Goal: Information Seeking & Learning: Learn about a topic

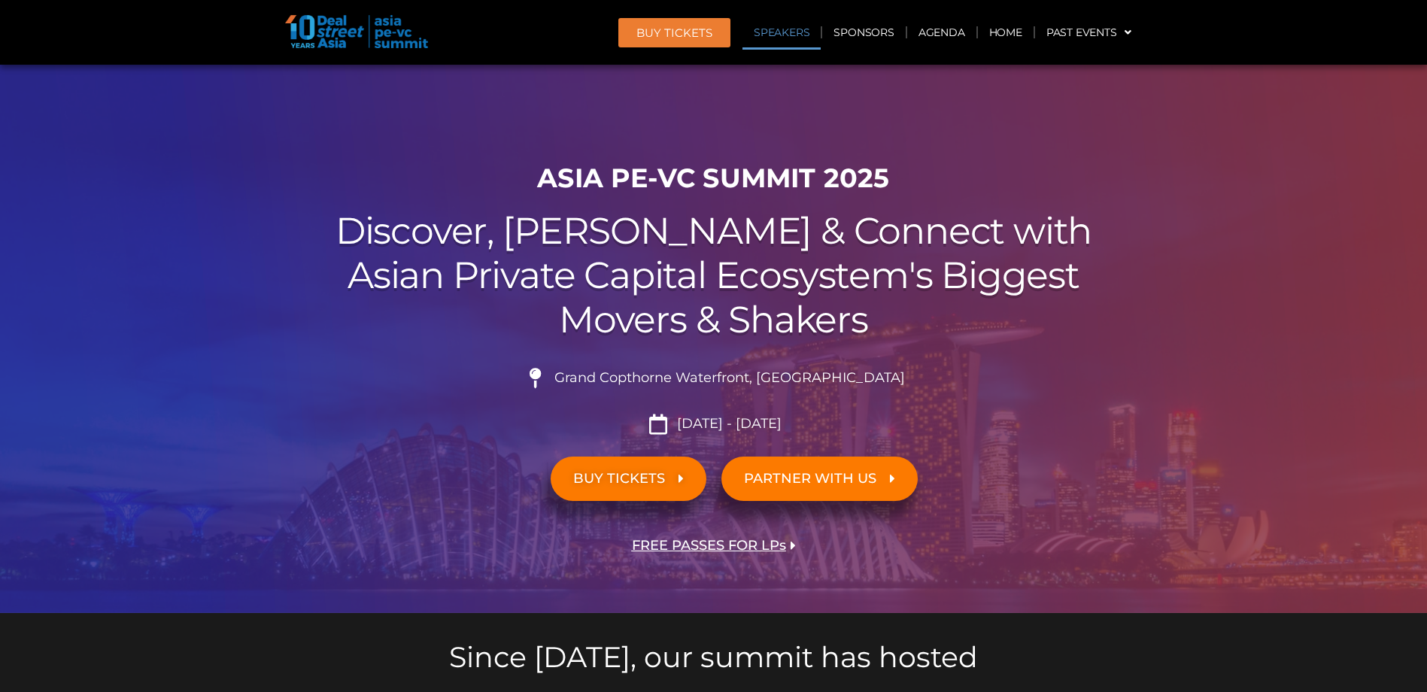
click at [793, 32] on link "Speakers" at bounding box center [781, 32] width 78 height 35
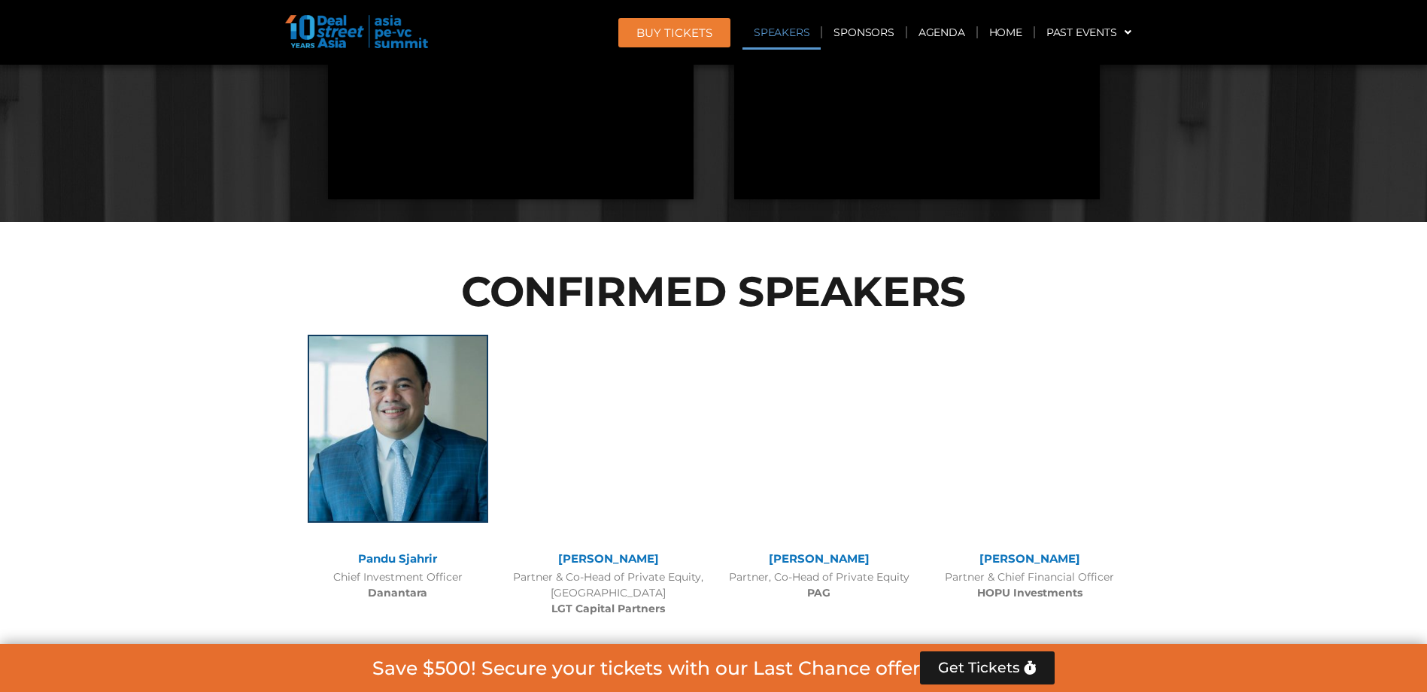
scroll to position [1565, 0]
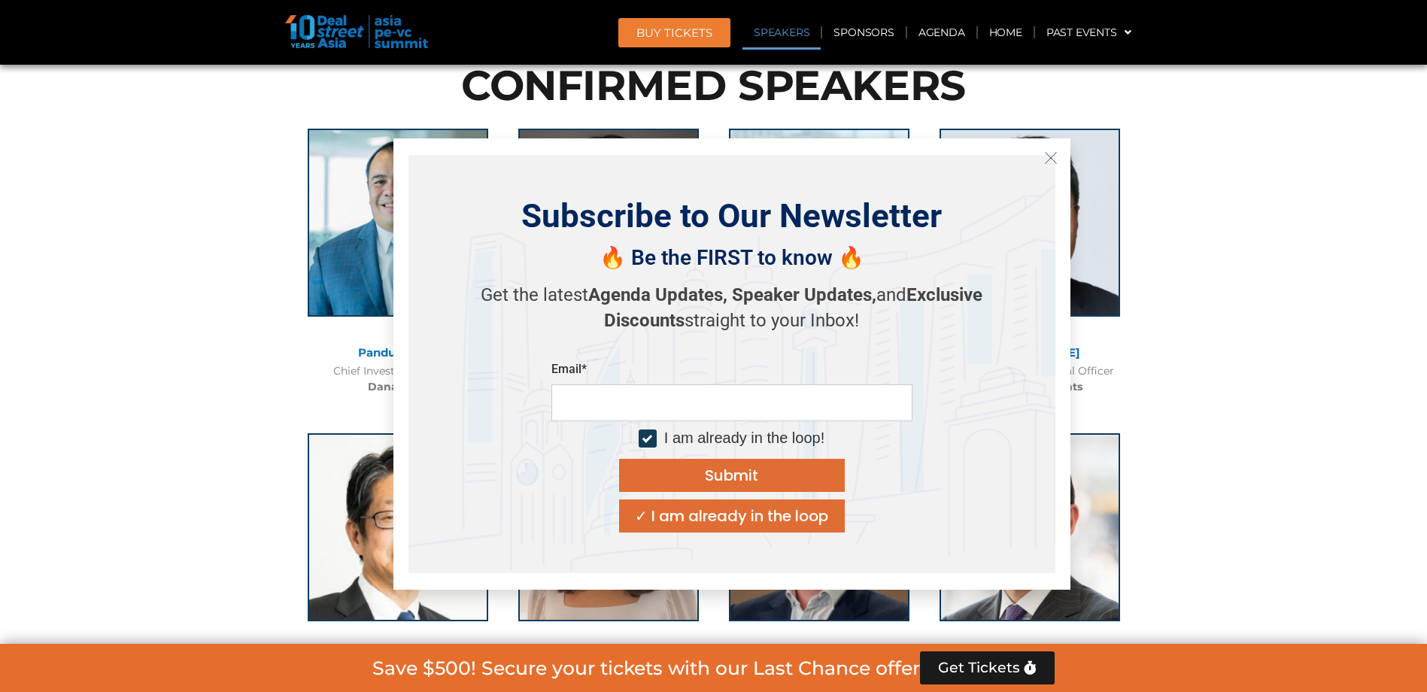
click at [1051, 159] on icon "Close" at bounding box center [1051, 158] width 14 height 14
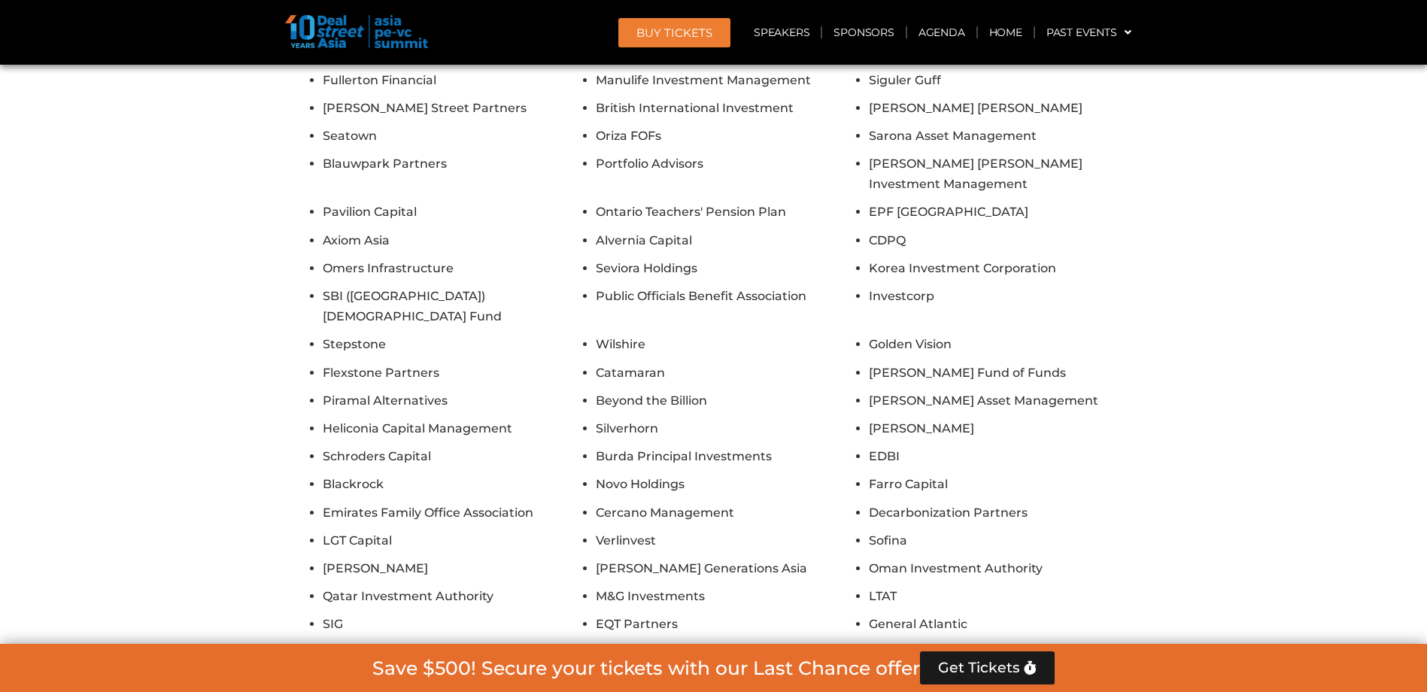
scroll to position [10815, 0]
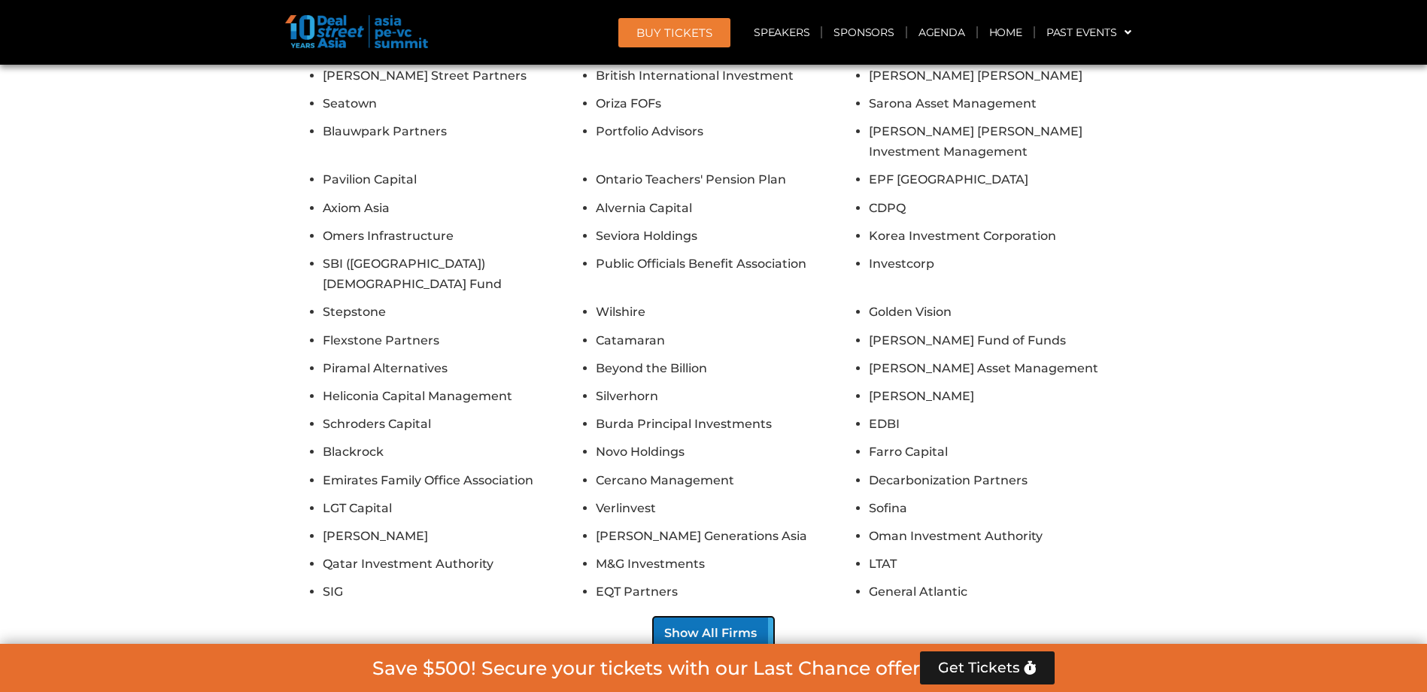
click at [687, 617] on button "Show All Firms" at bounding box center [713, 633] width 121 height 33
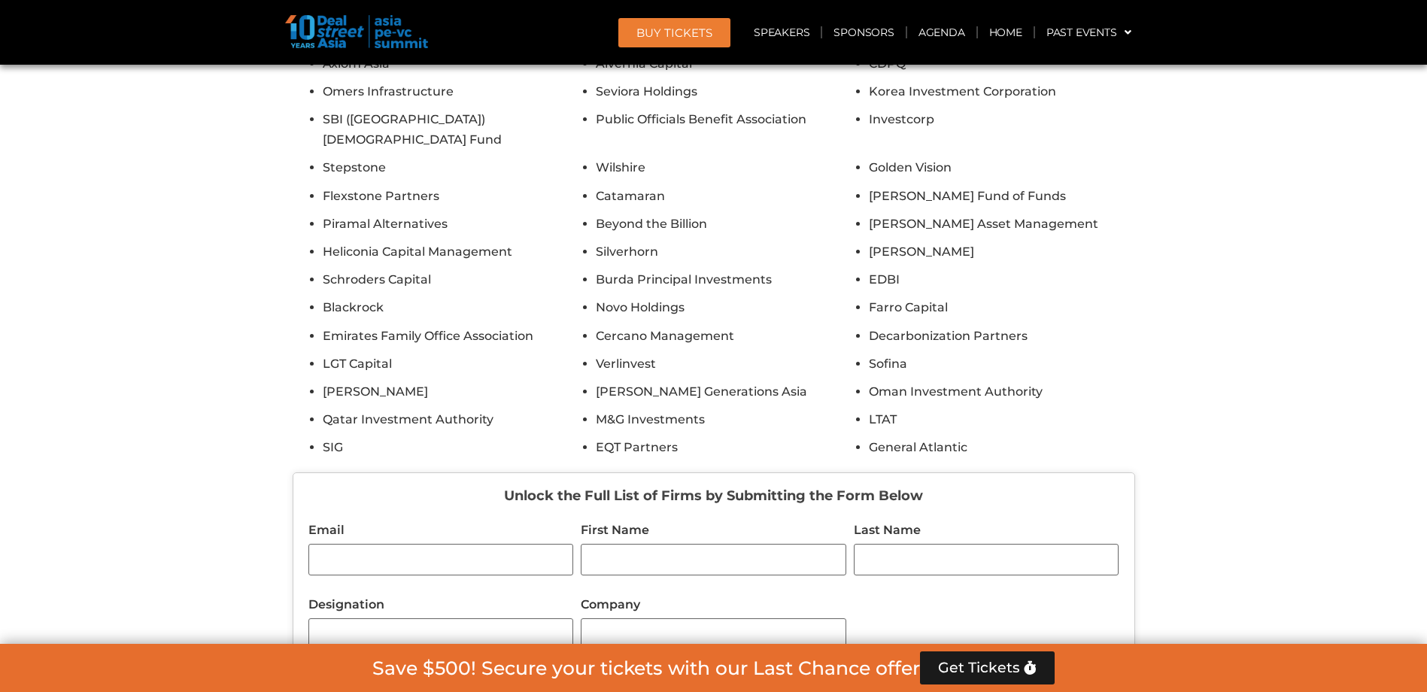
scroll to position [11040, 0]
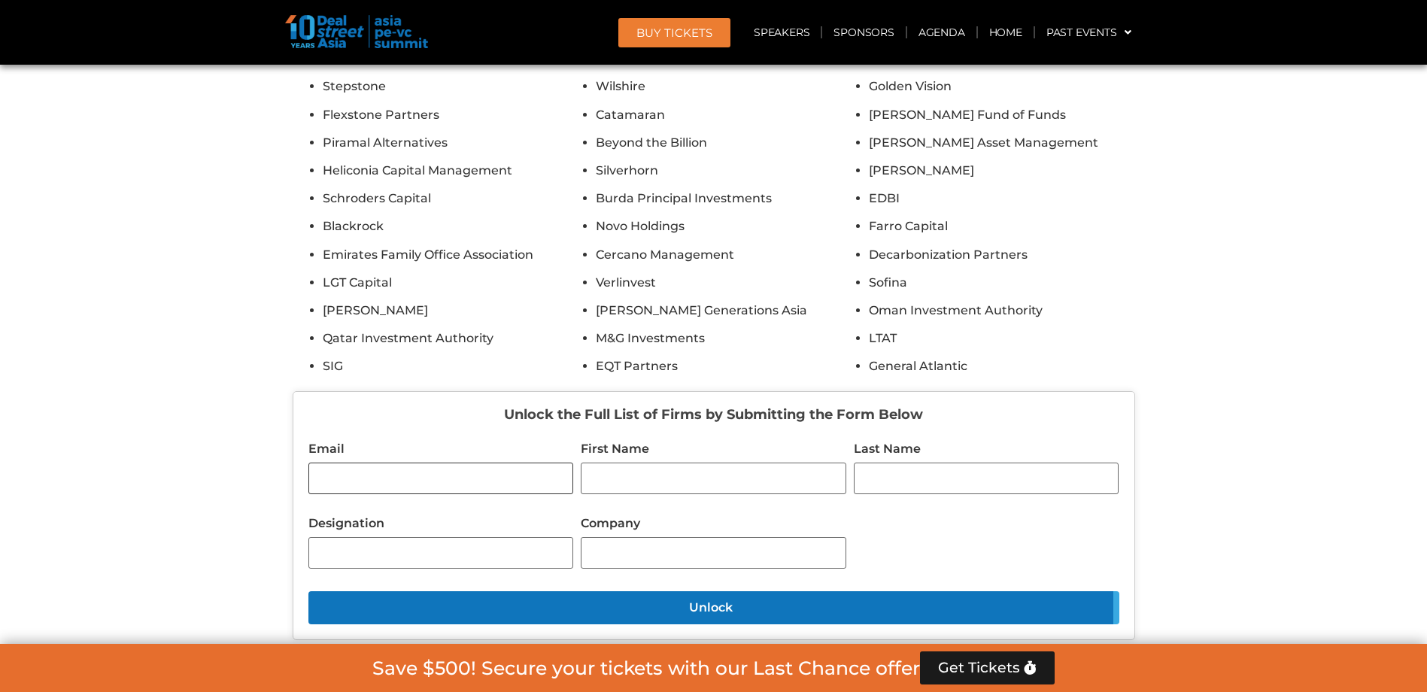
click at [443, 462] on input "Email" at bounding box center [440, 478] width 265 height 32
type input "**********"
type input "******"
click at [320, 537] on input "**********" at bounding box center [440, 553] width 265 height 32
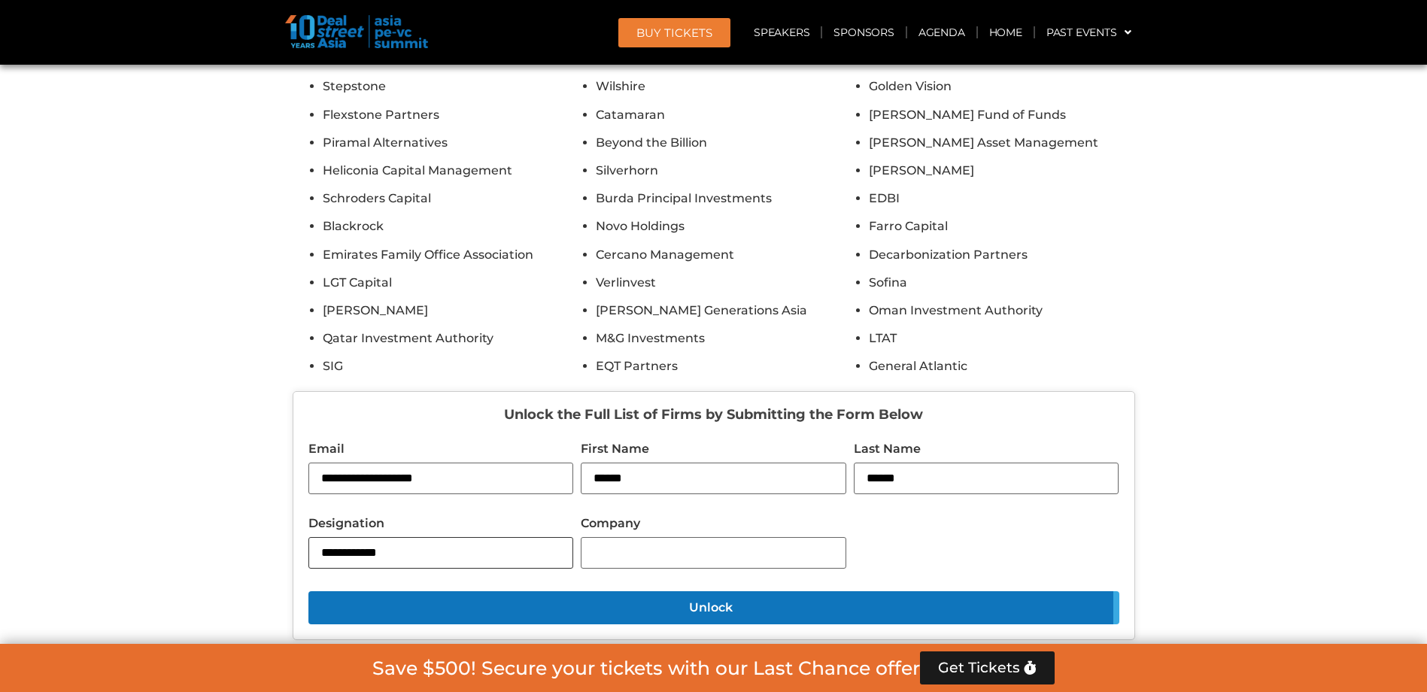
click at [453, 537] on input "**********" at bounding box center [440, 553] width 265 height 32
type input "**********"
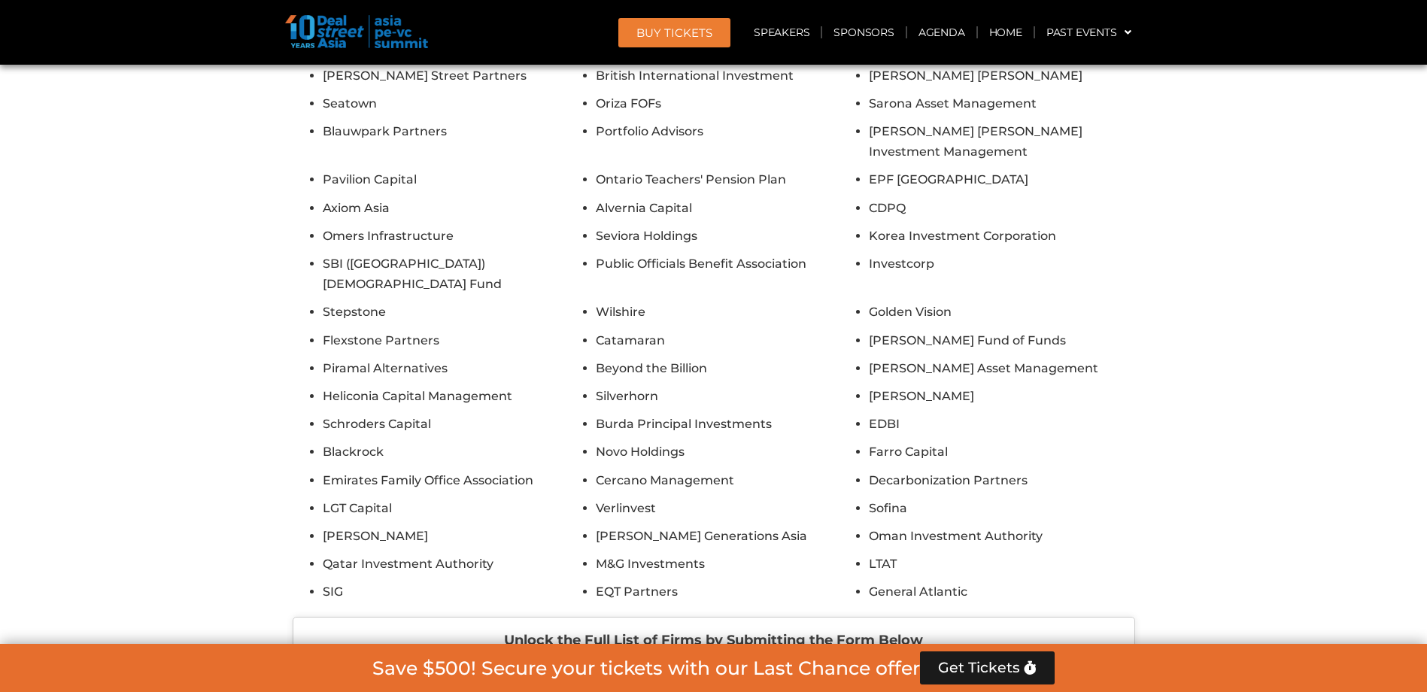
scroll to position [11191, 0]
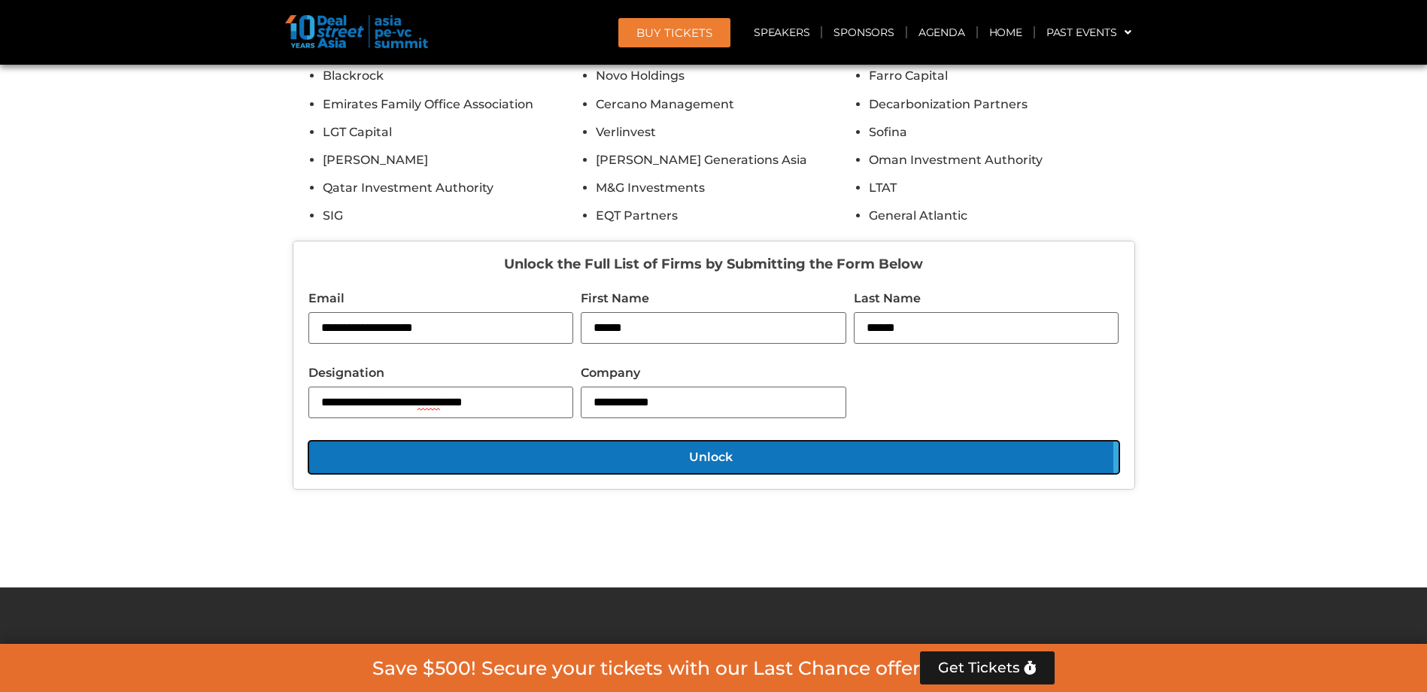
click at [666, 441] on button "Unlock" at bounding box center [713, 457] width 811 height 33
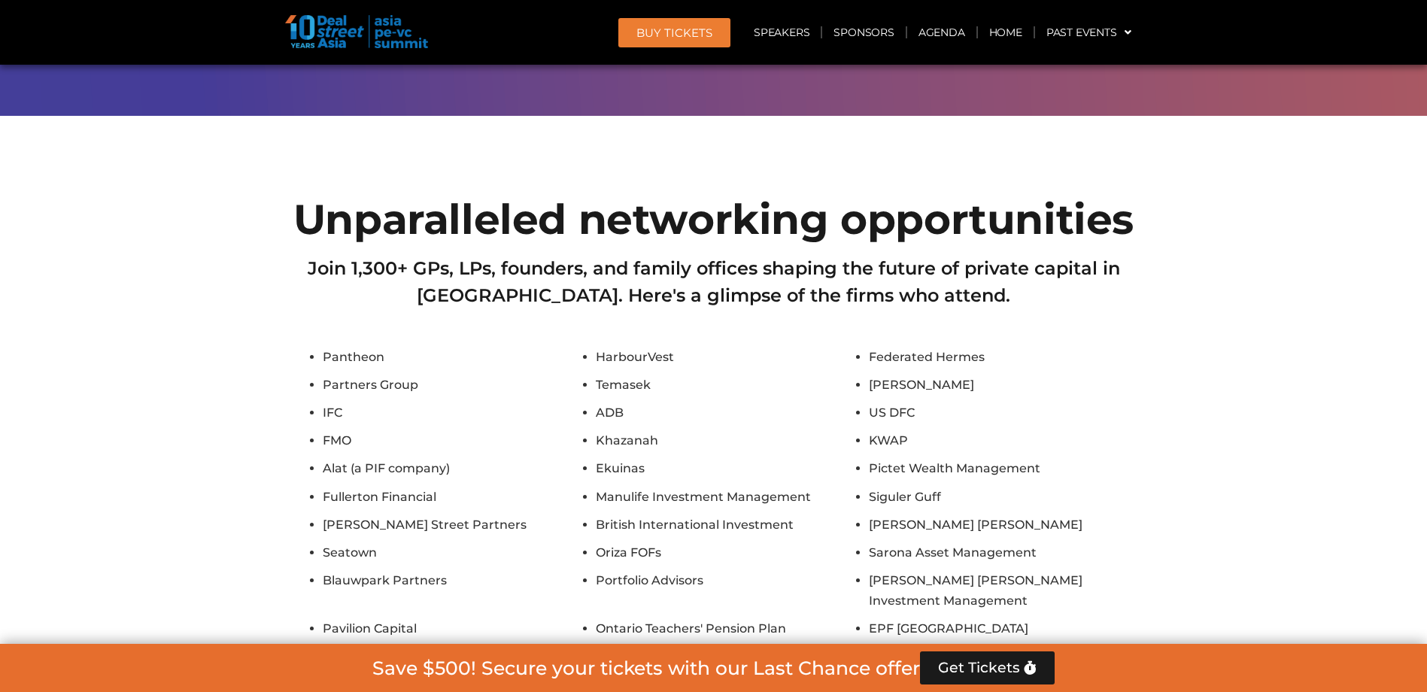
scroll to position [10366, 0]
drag, startPoint x: 323, startPoint y: 244, endPoint x: 335, endPoint y: 278, distance: 35.9
click at [335, 374] on li "Partners Group" at bounding box center [455, 384] width 265 height 20
drag, startPoint x: 323, startPoint y: 243, endPoint x: 353, endPoint y: 270, distance: 41.0
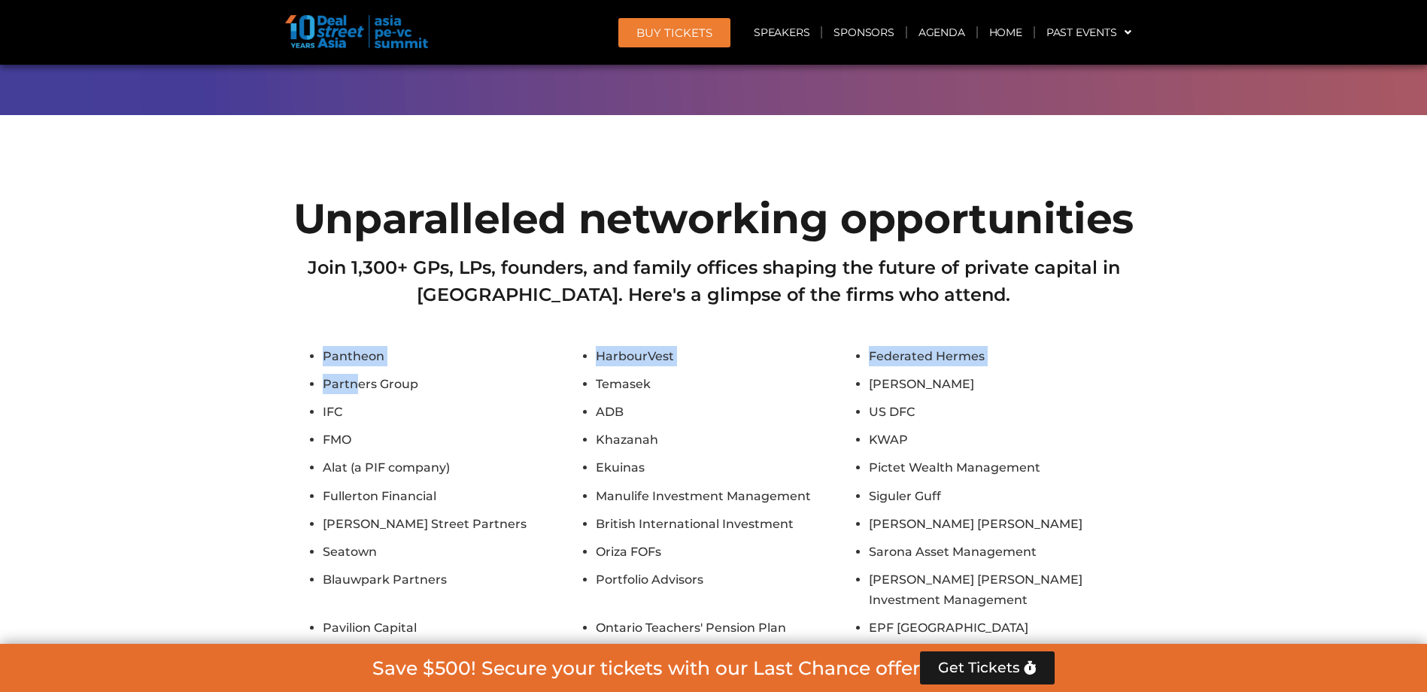
click at [385, 429] on li "FMO" at bounding box center [455, 439] width 265 height 20
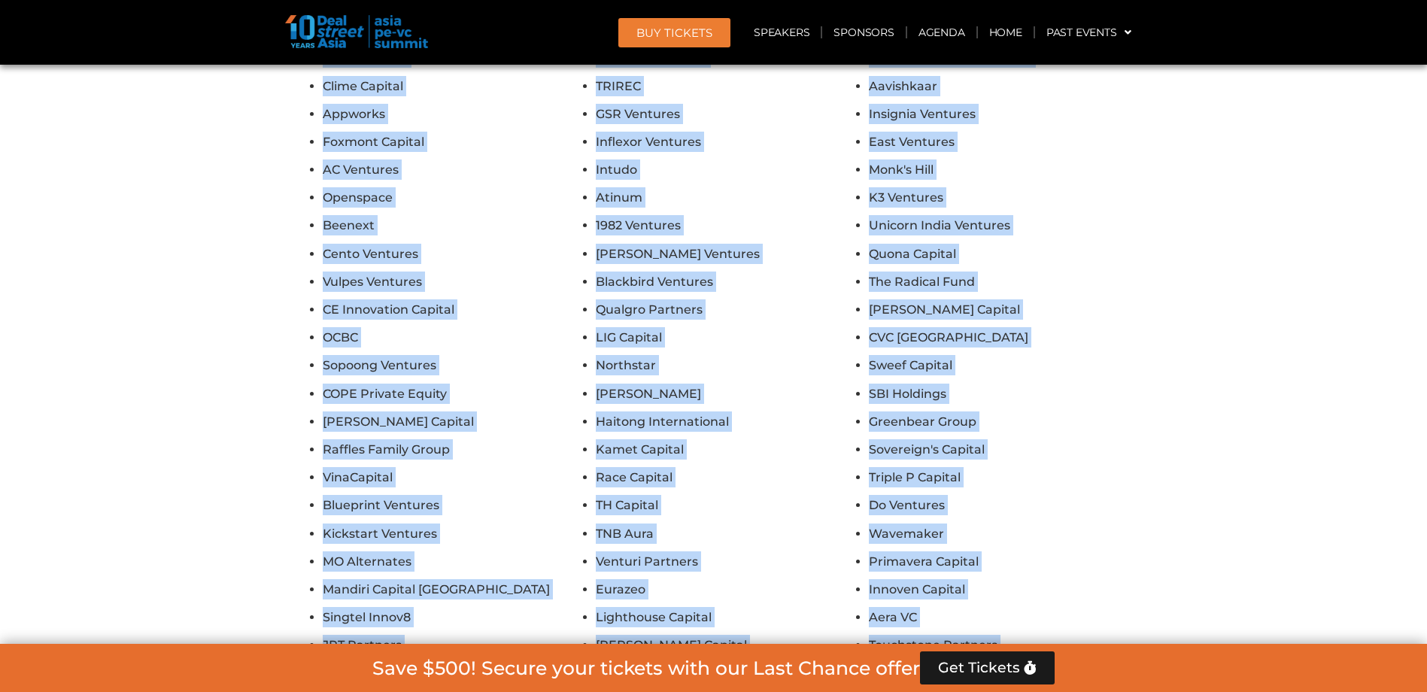
scroll to position [12596, 0]
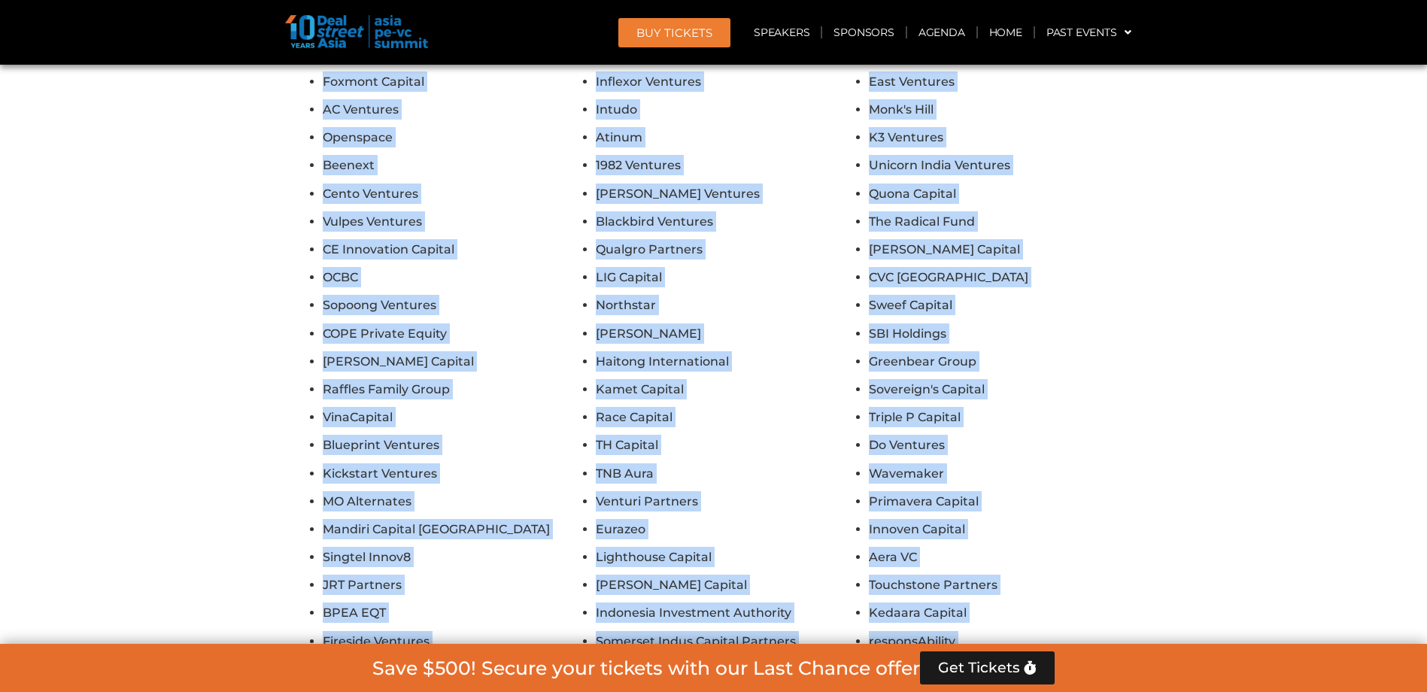
drag, startPoint x: 325, startPoint y: 242, endPoint x: 685, endPoint y: 535, distance: 464.0
drag, startPoint x: 685, startPoint y: 535, endPoint x: 661, endPoint y: 506, distance: 37.4
copy ul "Pantheon HarbourVest Federated Hermes Partners Group Temasek [PERSON_NAME] IFC …"
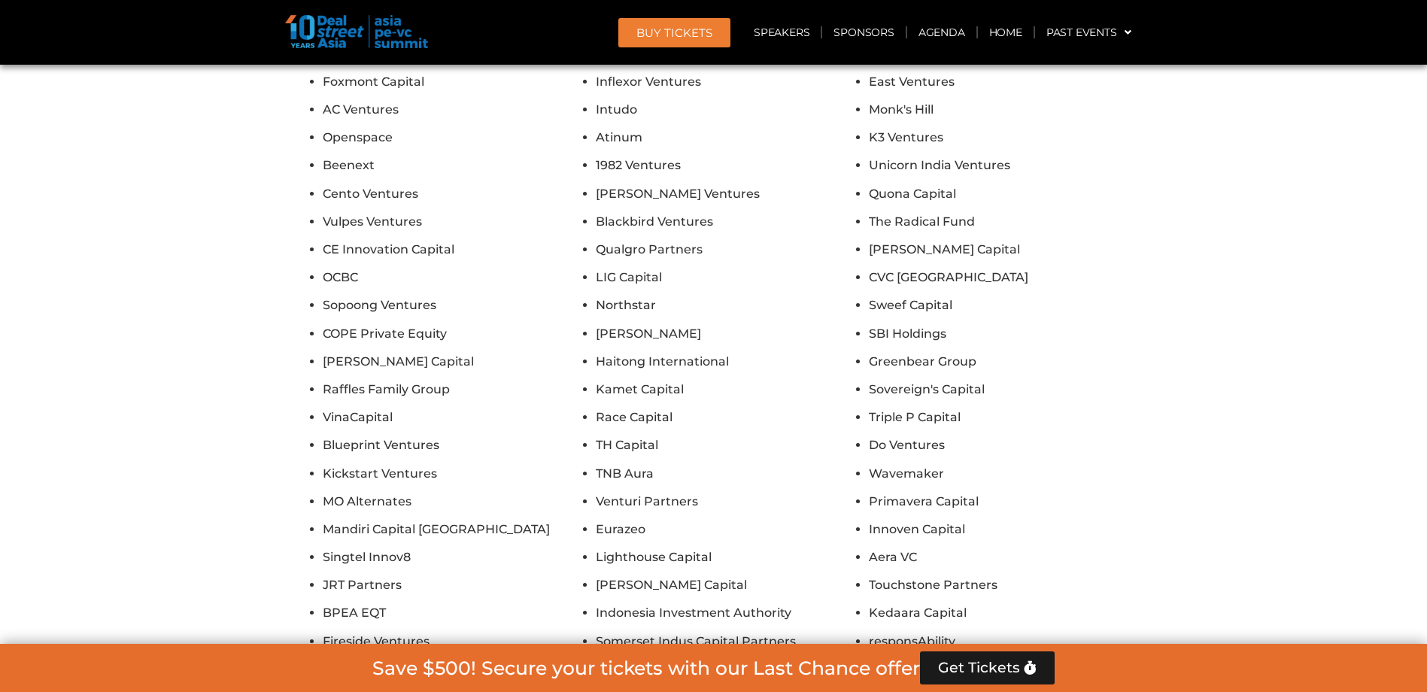
drag, startPoint x: 668, startPoint y: 535, endPoint x: 638, endPoint y: 534, distance: 29.3
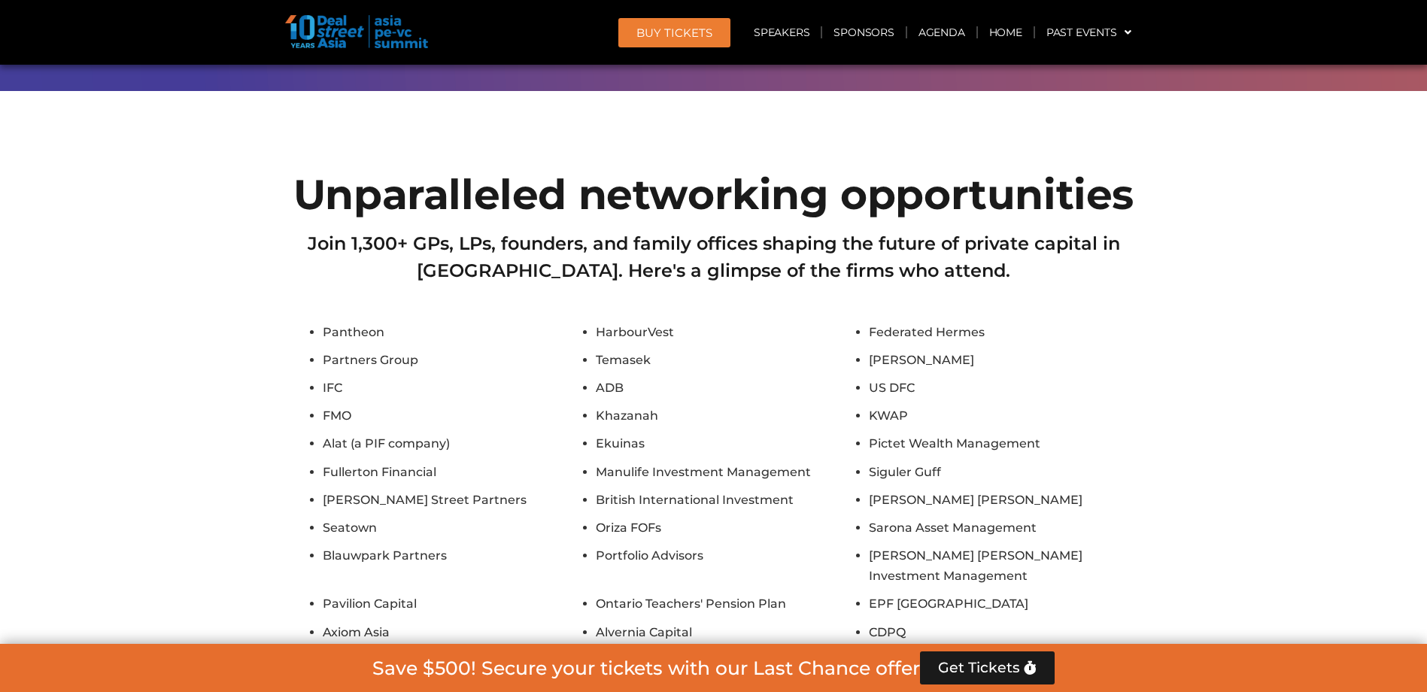
scroll to position [10415, 0]
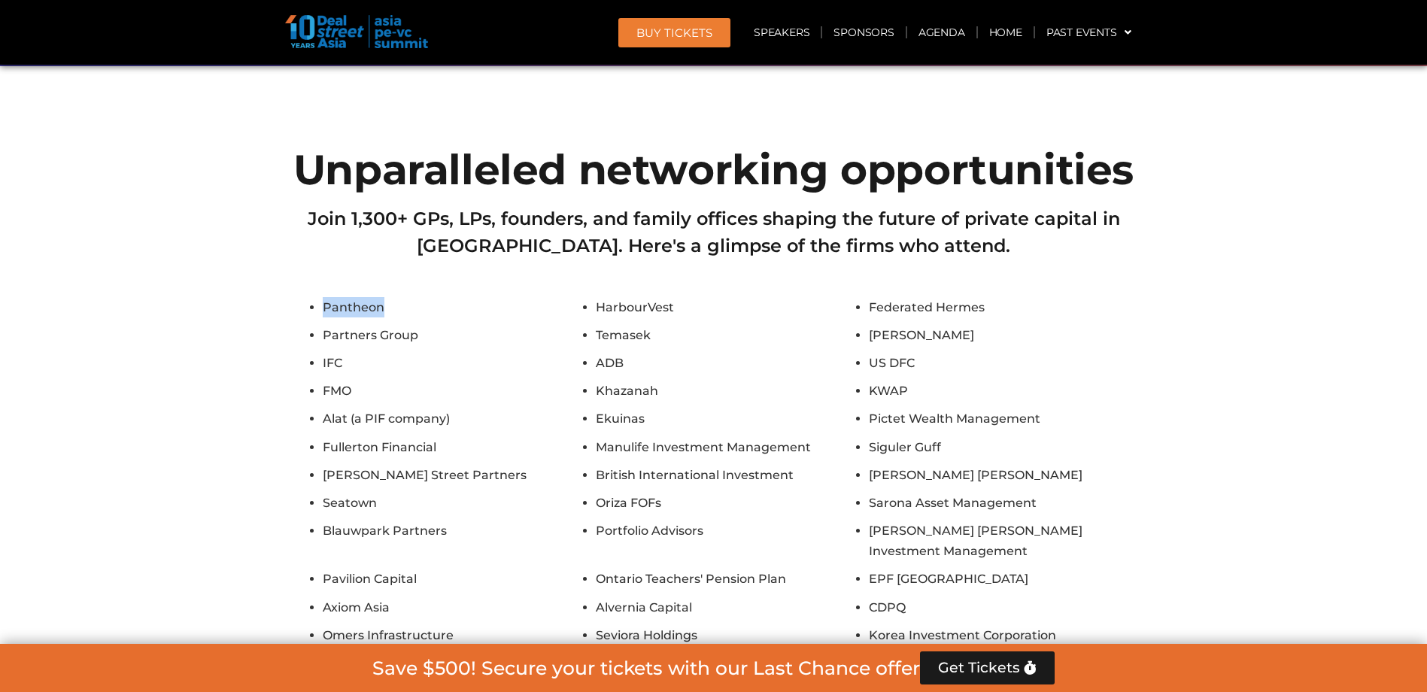
drag, startPoint x: 323, startPoint y: 196, endPoint x: 383, endPoint y: 198, distance: 60.2
click at [383, 297] on li "Pantheon" at bounding box center [455, 307] width 265 height 20
drag, startPoint x: 386, startPoint y: 196, endPoint x: 305, endPoint y: 200, distance: 80.6
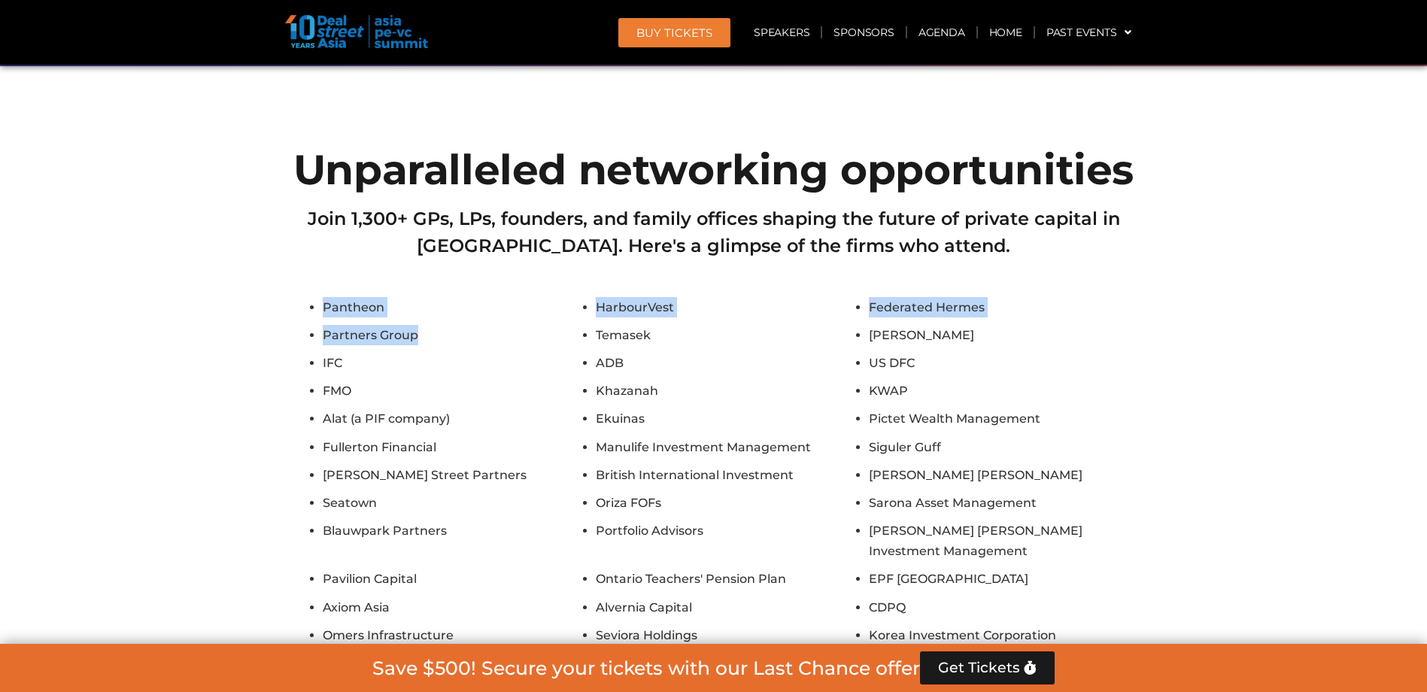
drag, startPoint x: 417, startPoint y: 224, endPoint x: 307, endPoint y: 194, distance: 114.6
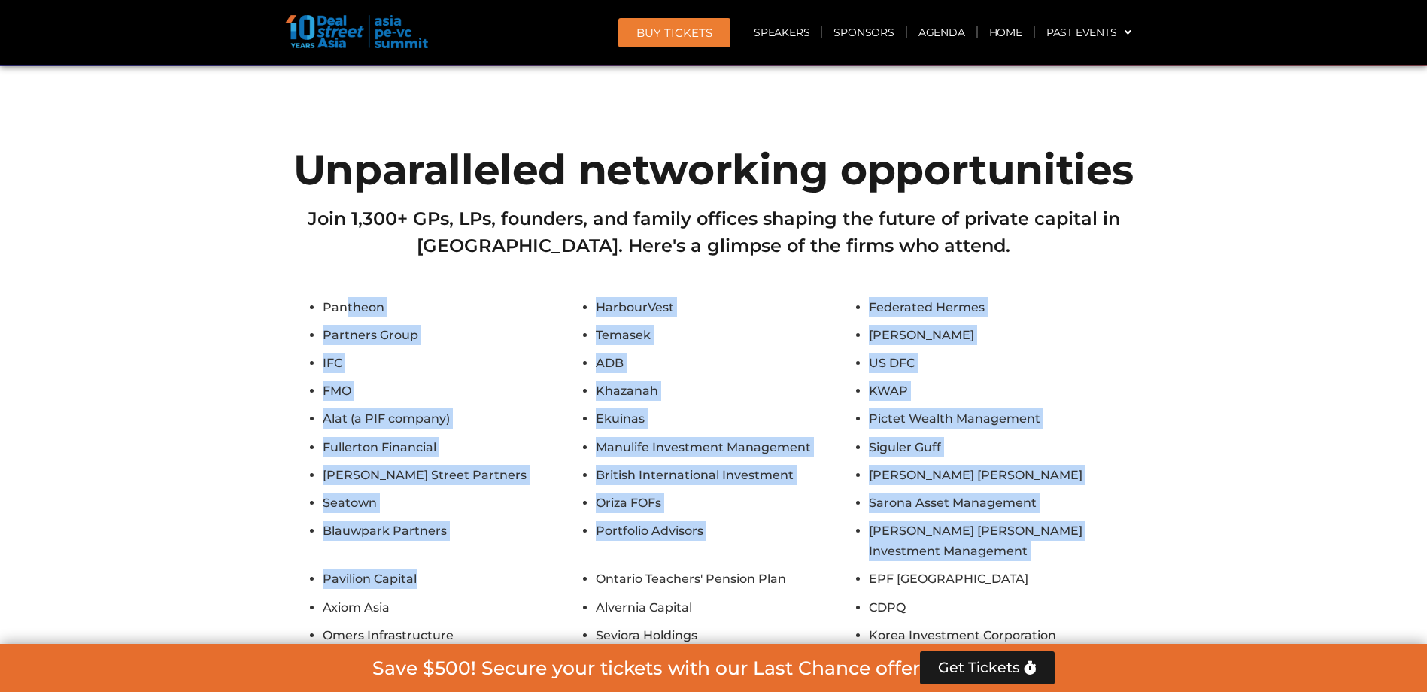
drag, startPoint x: 417, startPoint y: 447, endPoint x: 344, endPoint y: 186, distance: 271.0
click at [500, 569] on li "Pavilion Capital" at bounding box center [455, 579] width 265 height 20
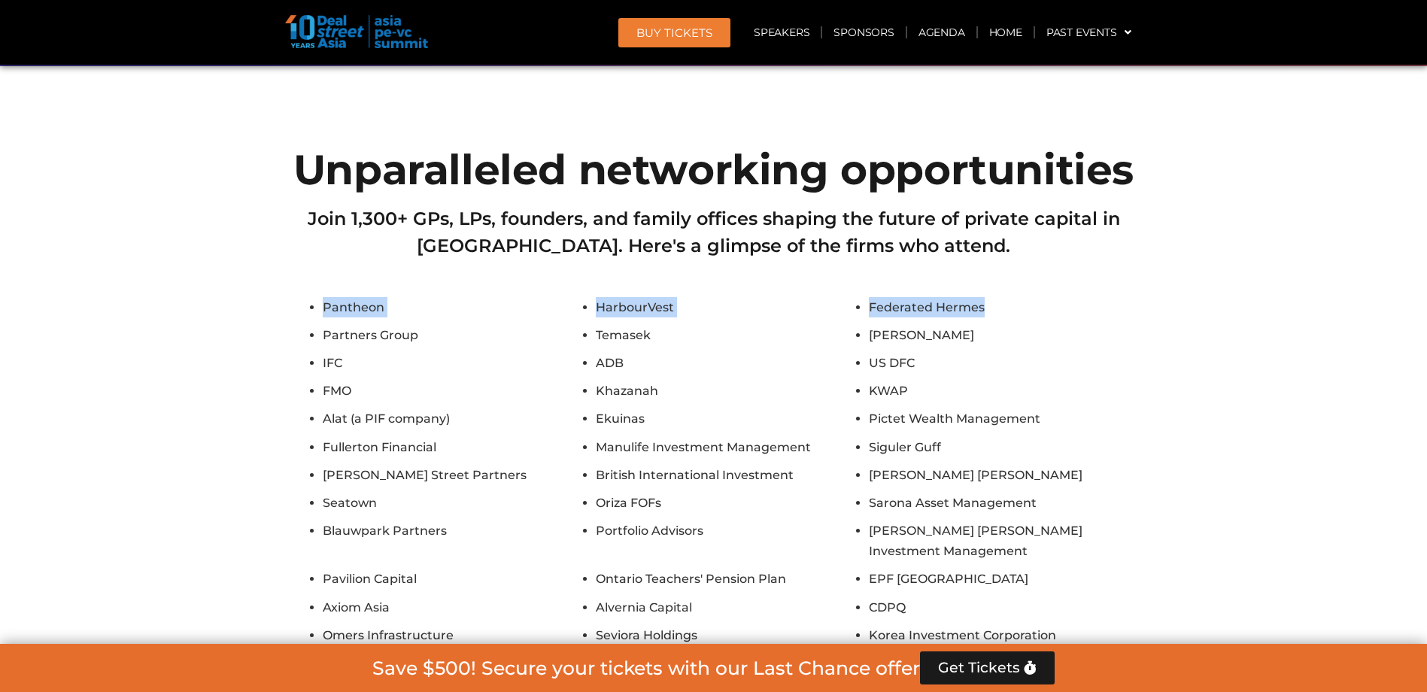
drag, startPoint x: 989, startPoint y: 198, endPoint x: 328, endPoint y: 211, distance: 661.1
click at [1058, 353] on li "US DFC" at bounding box center [1001, 363] width 265 height 20
drag, startPoint x: 320, startPoint y: 199, endPoint x: 1010, endPoint y: 208, distance: 690.4
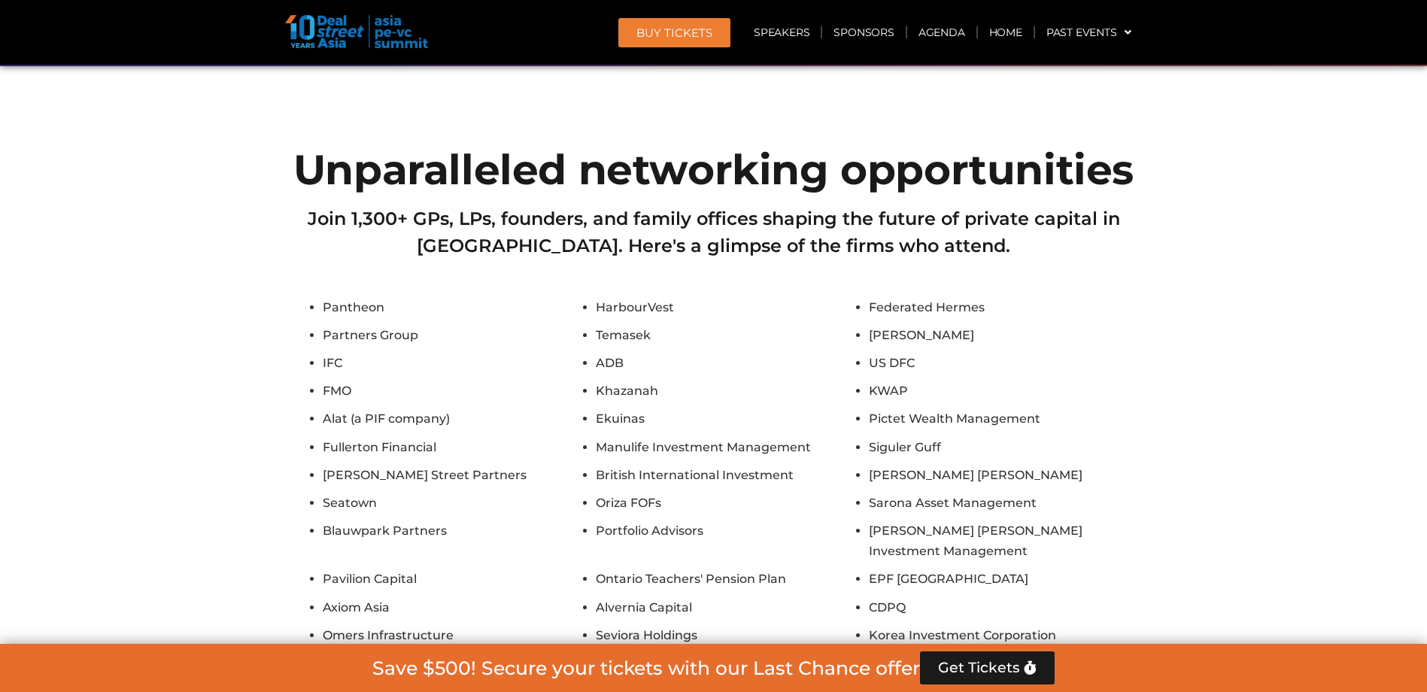
drag, startPoint x: 1010, startPoint y: 208, endPoint x: 276, endPoint y: 240, distance: 734.6
click at [443, 465] on li "[PERSON_NAME] Street Partners" at bounding box center [455, 475] width 265 height 20
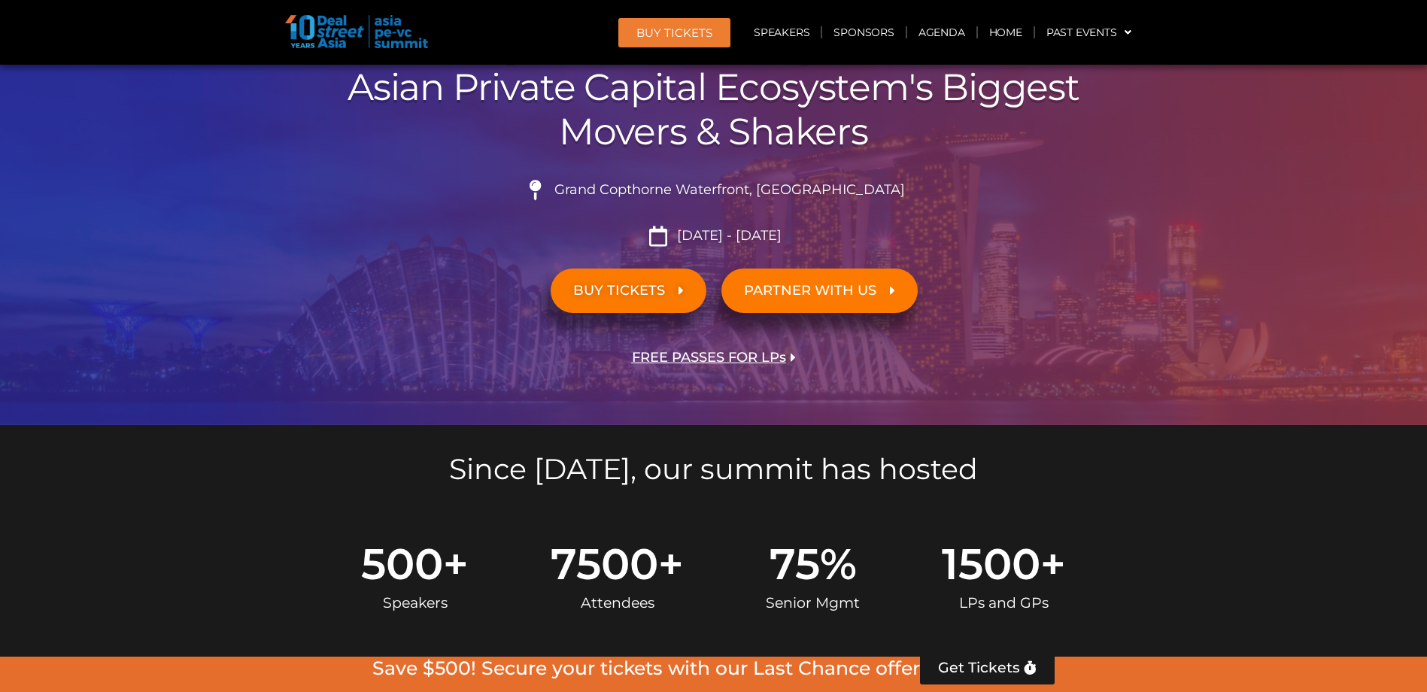
scroll to position [0, 0]
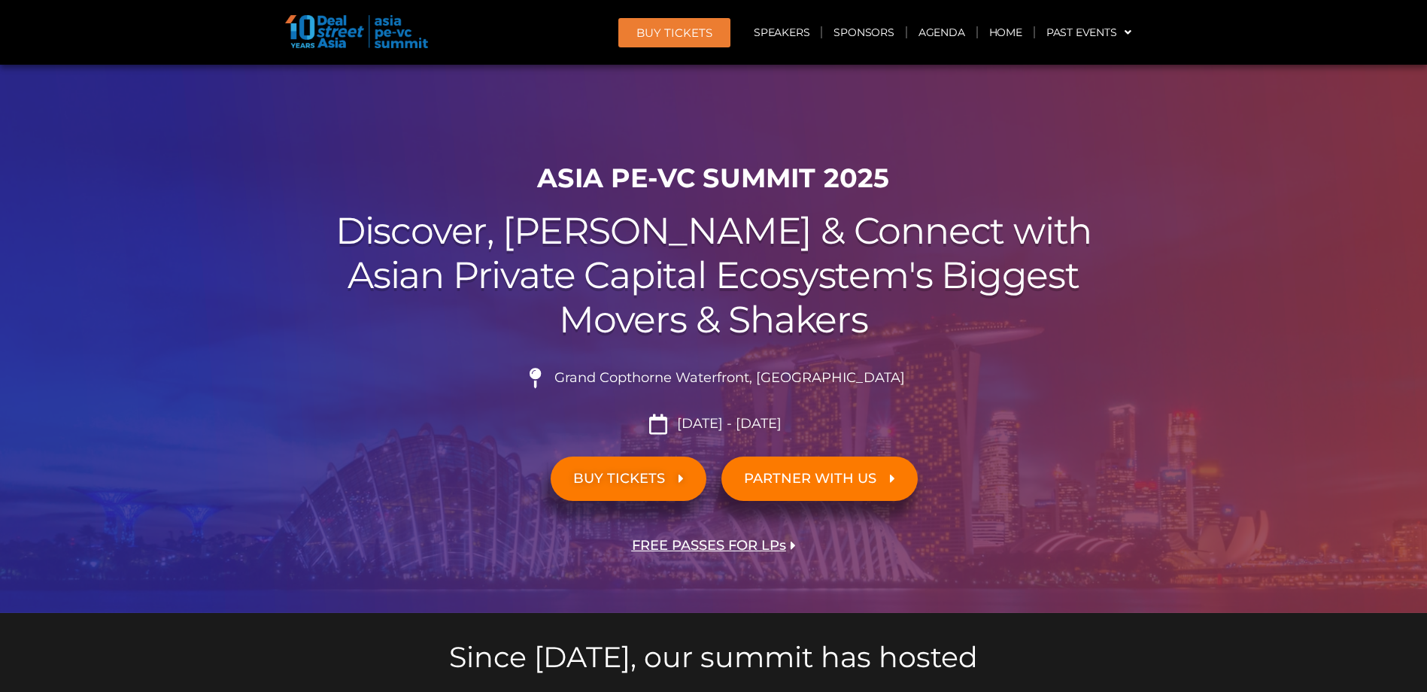
click at [751, 541] on span "FREE PASSES FOR LPs" at bounding box center [709, 545] width 154 height 14
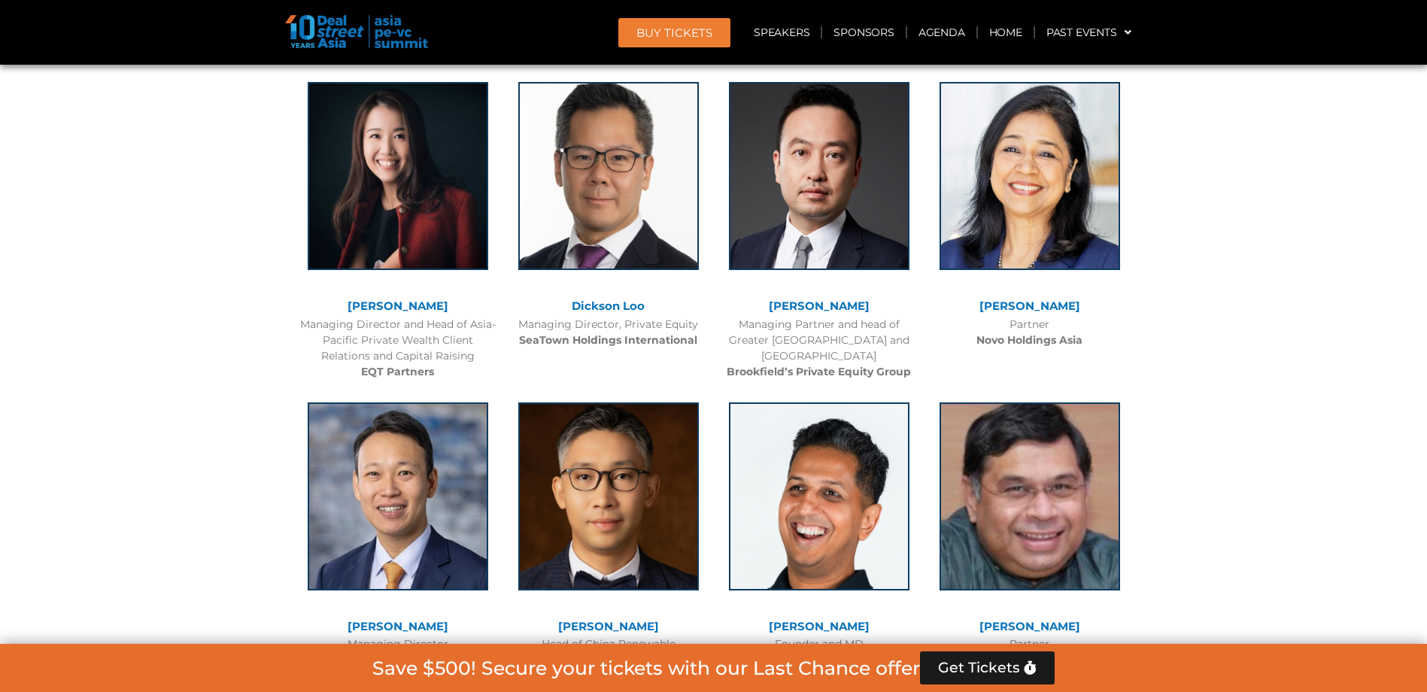
scroll to position [9705, 0]
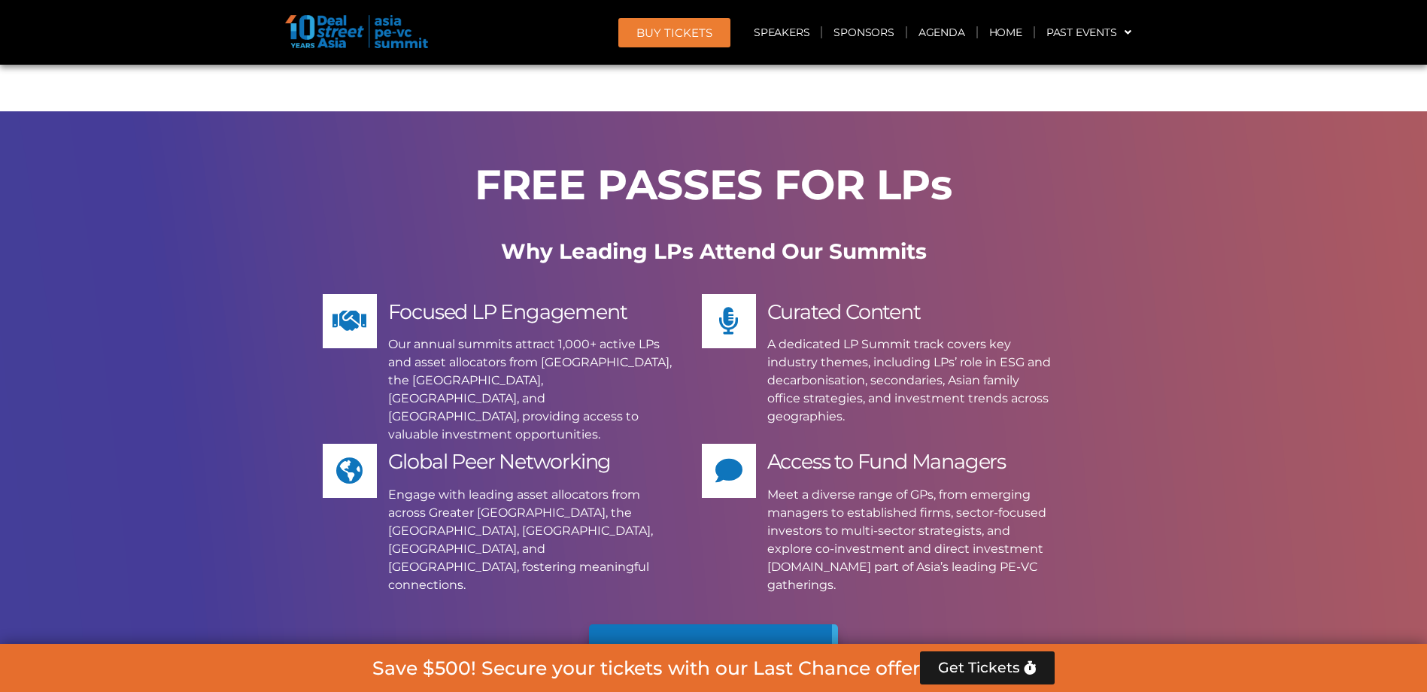
drag, startPoint x: 790, startPoint y: 246, endPoint x: 1066, endPoint y: 353, distance: 295.9
click at [1066, 353] on div "FREE PASSES FOR LPs Why Leading LPs Attend Our Summits Focused LP Engagement Ou…" at bounding box center [713, 444] width 857 height 666
drag, startPoint x: 1066, startPoint y: 353, endPoint x: 1081, endPoint y: 395, distance: 45.0
click at [1081, 395] on div "FREE PASSES FOR LPs Why Leading LPs Attend Our Summits Focused LP Engagement Ou…" at bounding box center [713, 444] width 857 height 666
click at [785, 624] on link "Apply Now" at bounding box center [713, 657] width 249 height 66
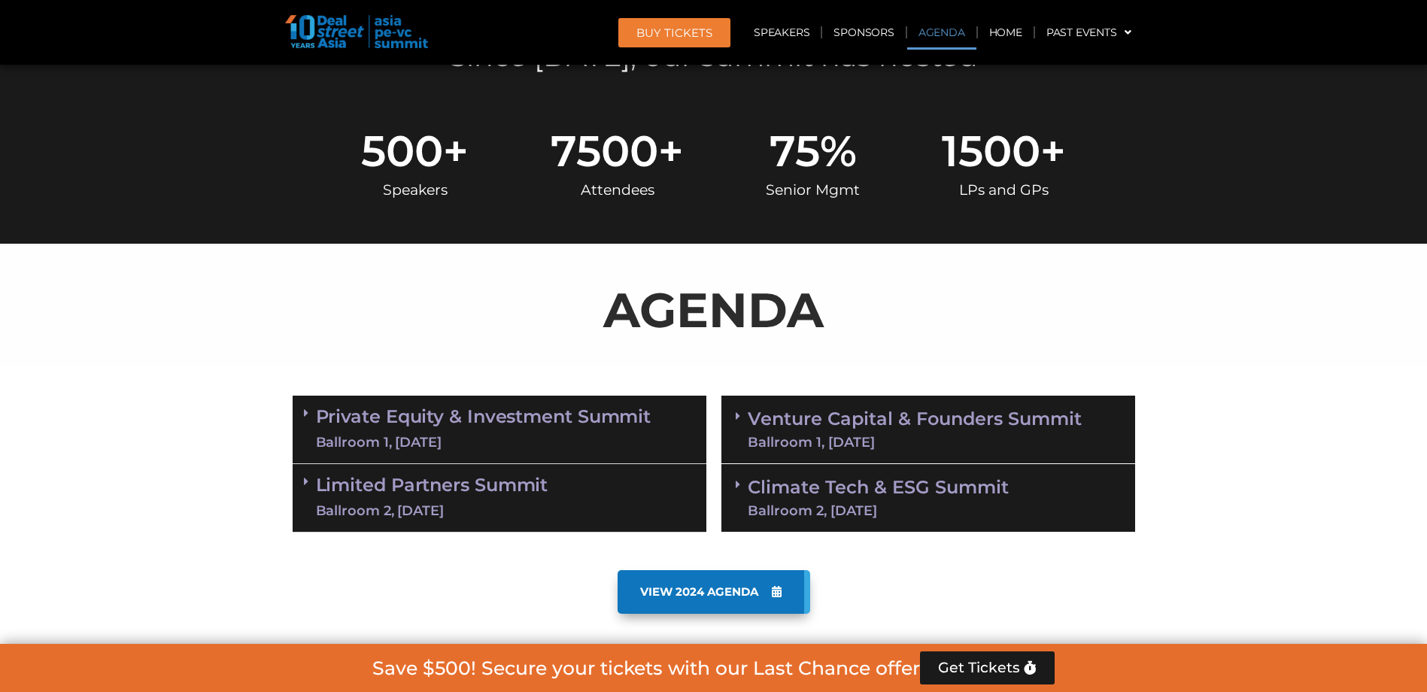
scroll to position [602, 0]
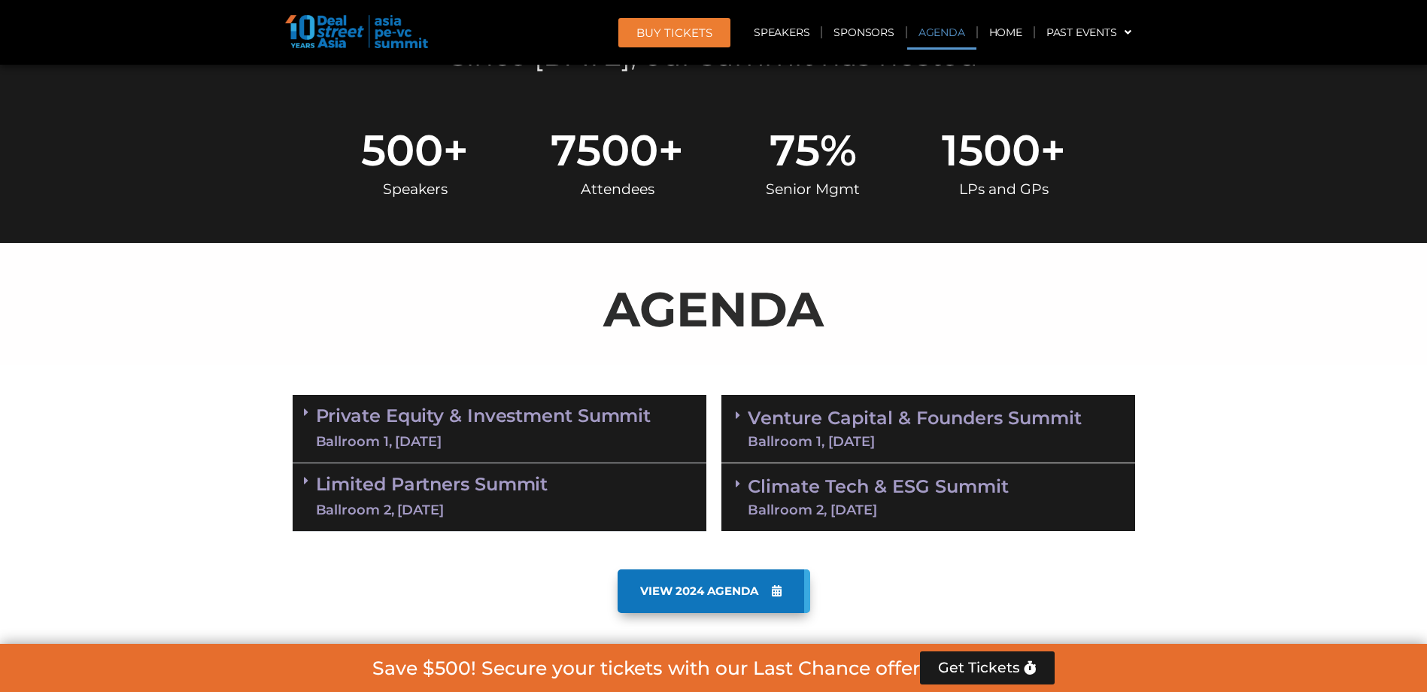
click at [458, 431] on link "Private Equity & Investment Summit Ballroom 1, [DATE]" at bounding box center [483, 428] width 335 height 45
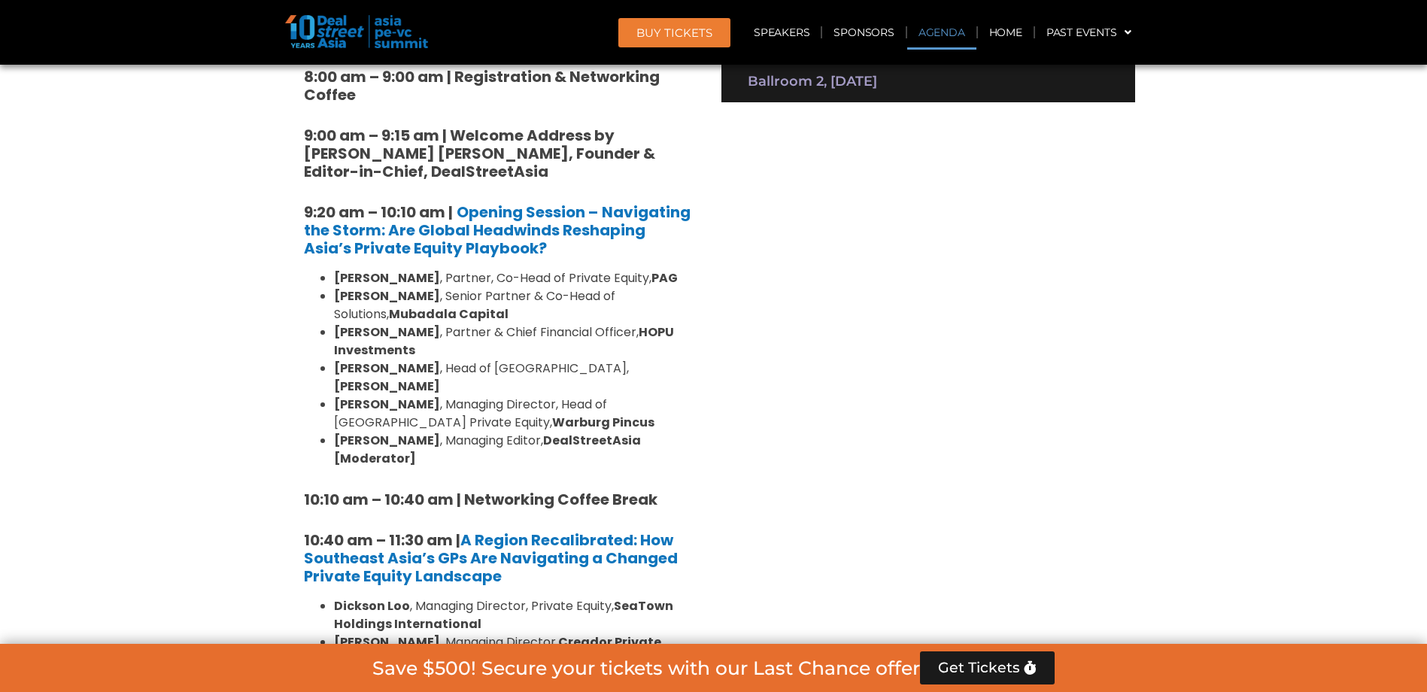
scroll to position [1053, 0]
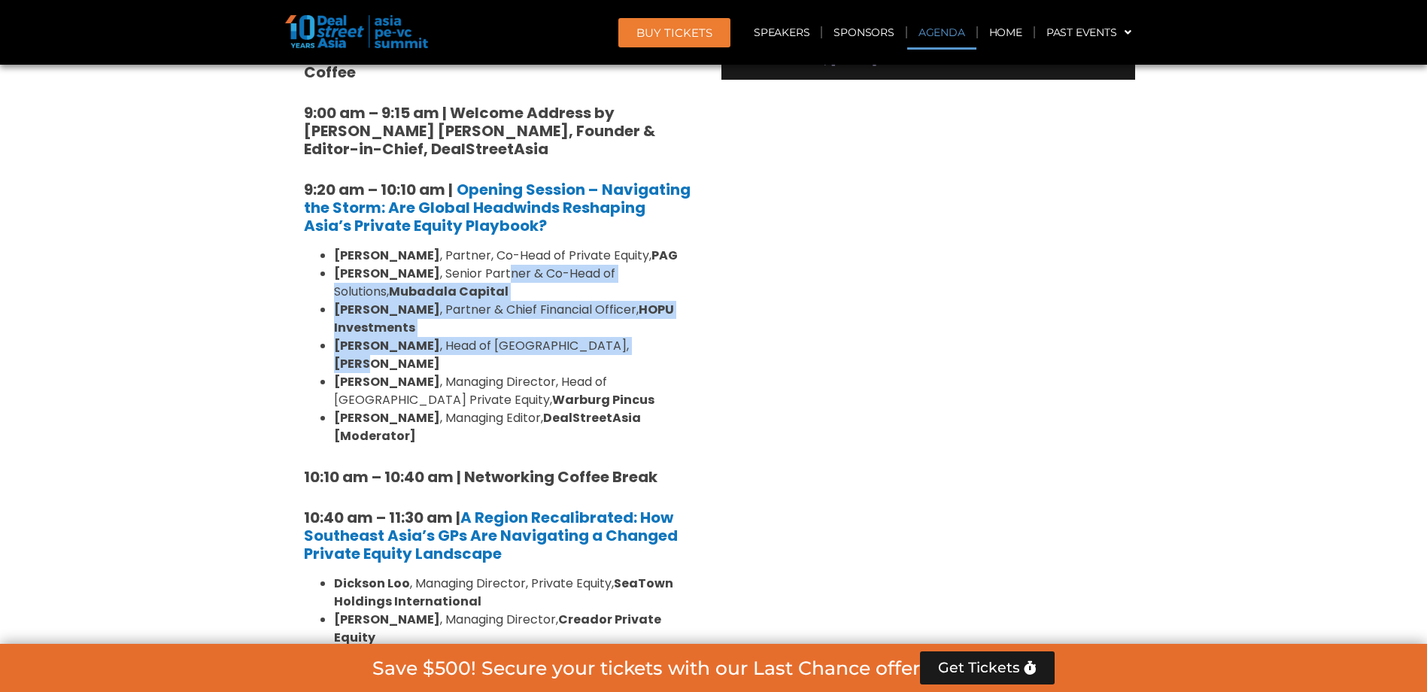
drag, startPoint x: 519, startPoint y: 268, endPoint x: 596, endPoint y: 341, distance: 106.4
click at [596, 341] on ul "[PERSON_NAME] , Partner, Co-Head of Private Equity, PAG [PERSON_NAME] , Senior …" at bounding box center [499, 346] width 391 height 199
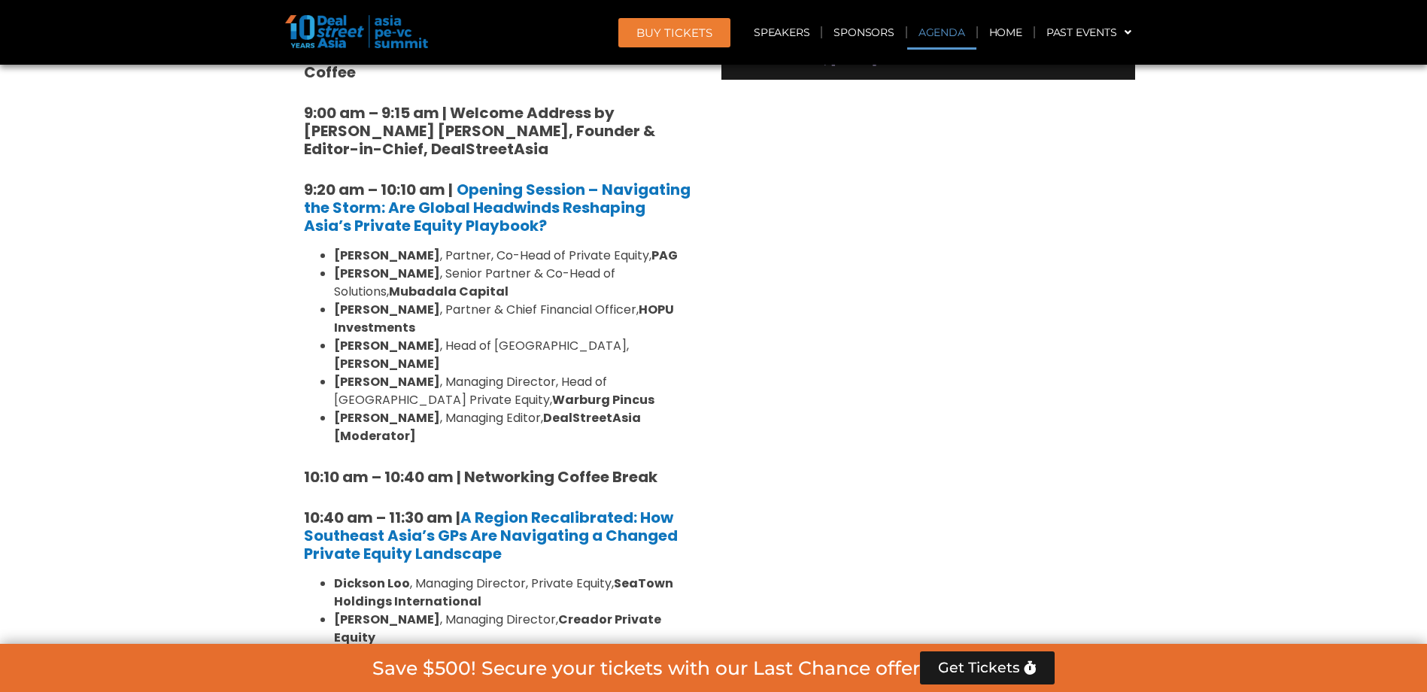
drag, startPoint x: 596, startPoint y: 341, endPoint x: 596, endPoint y: 368, distance: 26.3
click at [596, 373] on li "[PERSON_NAME] , Managing Director, Head of [GEOGRAPHIC_DATA] Private Equity, Wa…" at bounding box center [514, 391] width 361 height 36
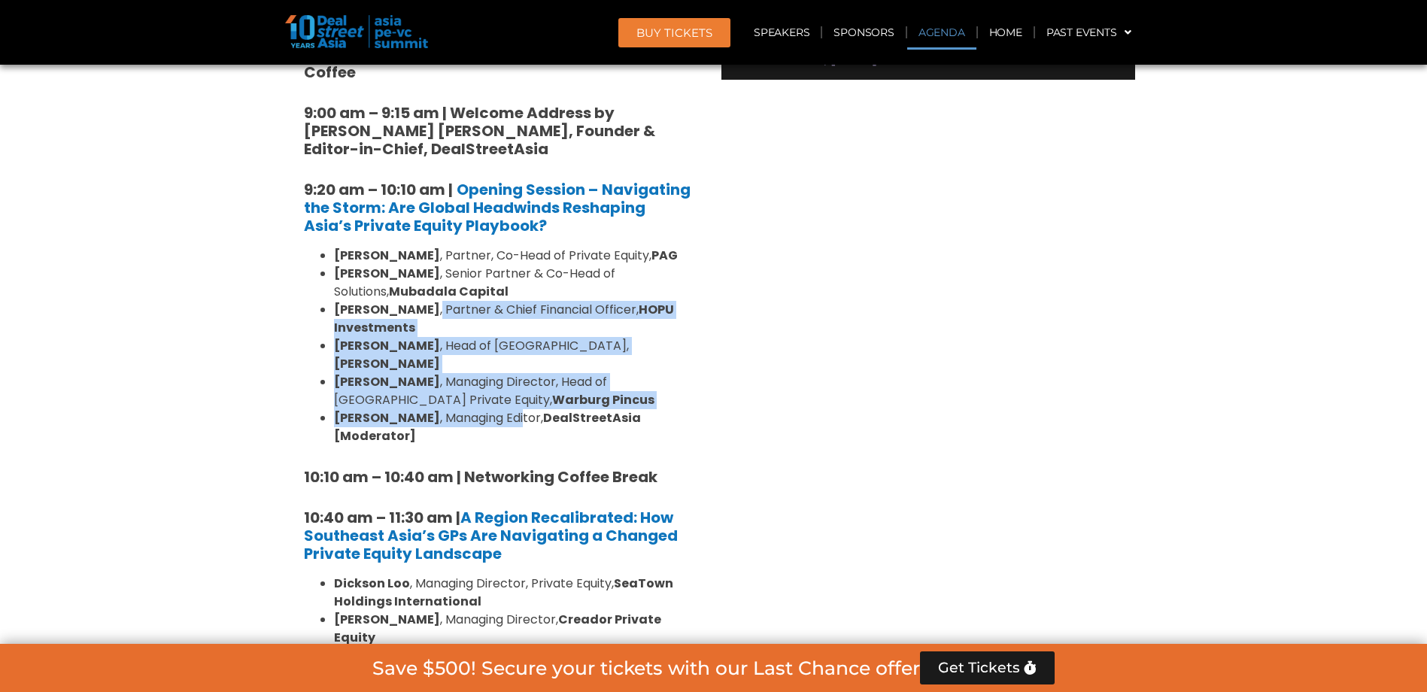
drag, startPoint x: 497, startPoint y: 402, endPoint x: 422, endPoint y: 317, distance: 114.0
click at [422, 317] on ul "[PERSON_NAME] , Partner, Co-Head of Private Equity, PAG [PERSON_NAME] , Senior …" at bounding box center [499, 346] width 391 height 199
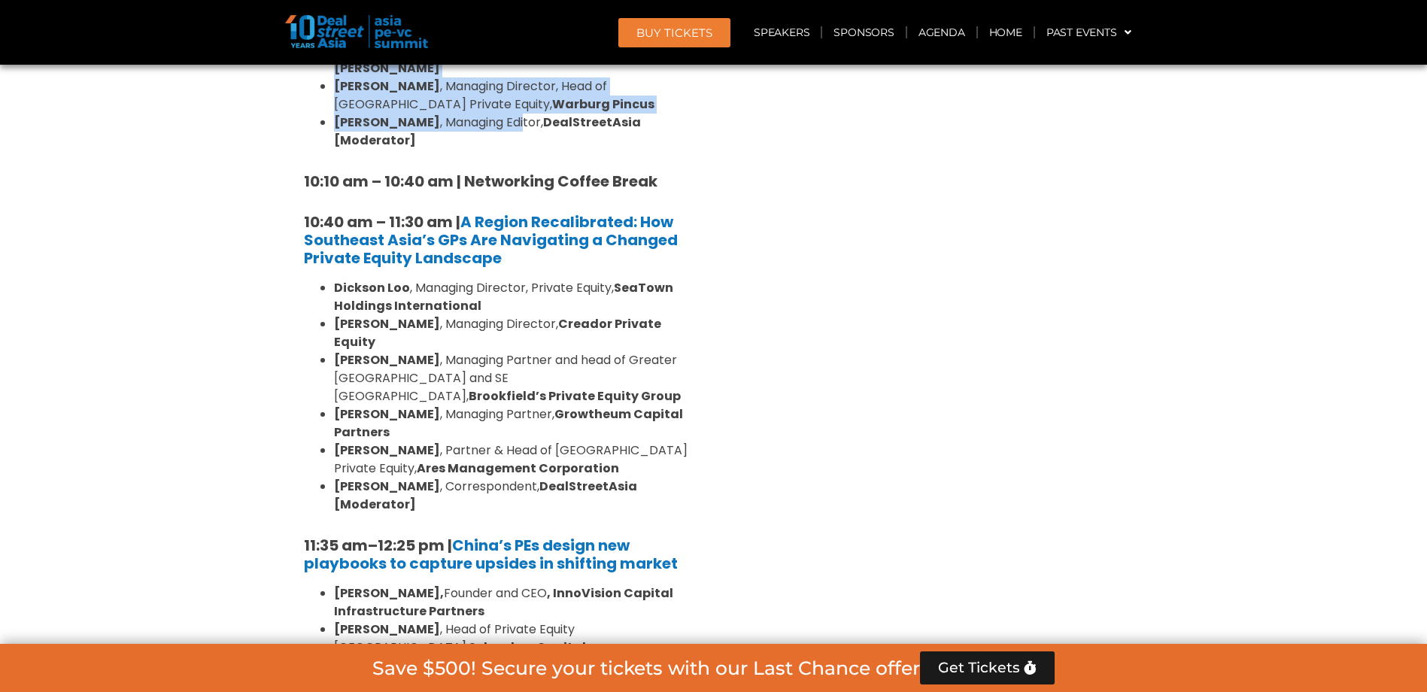
scroll to position [1354, 0]
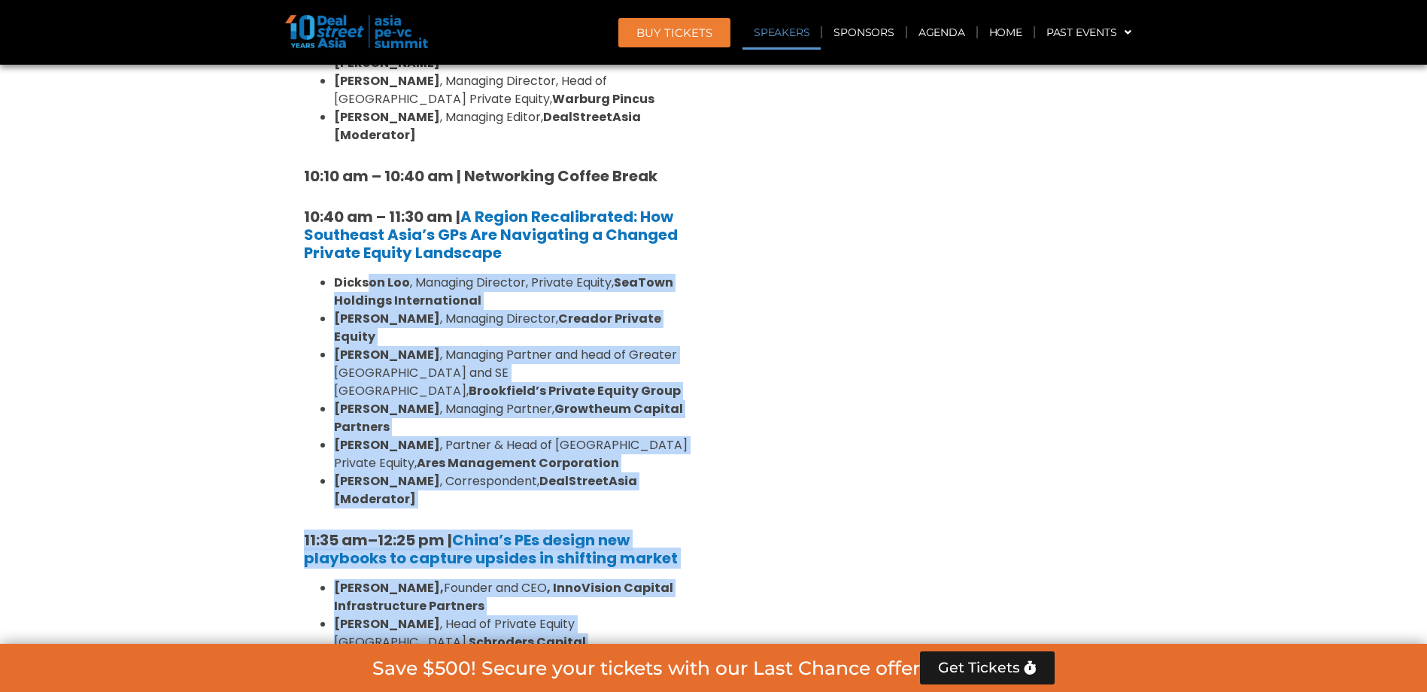
drag, startPoint x: 411, startPoint y: 256, endPoint x: 773, endPoint y: 387, distance: 385.1
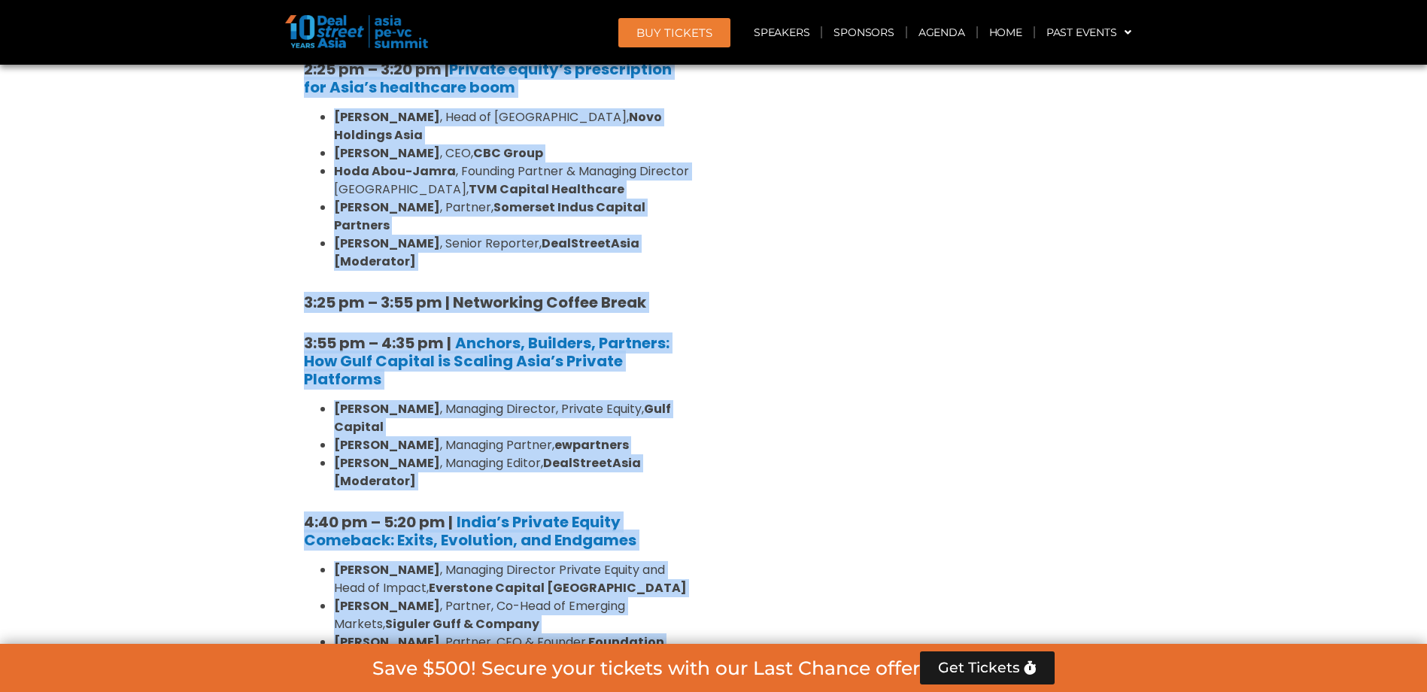
scroll to position [2406, 0]
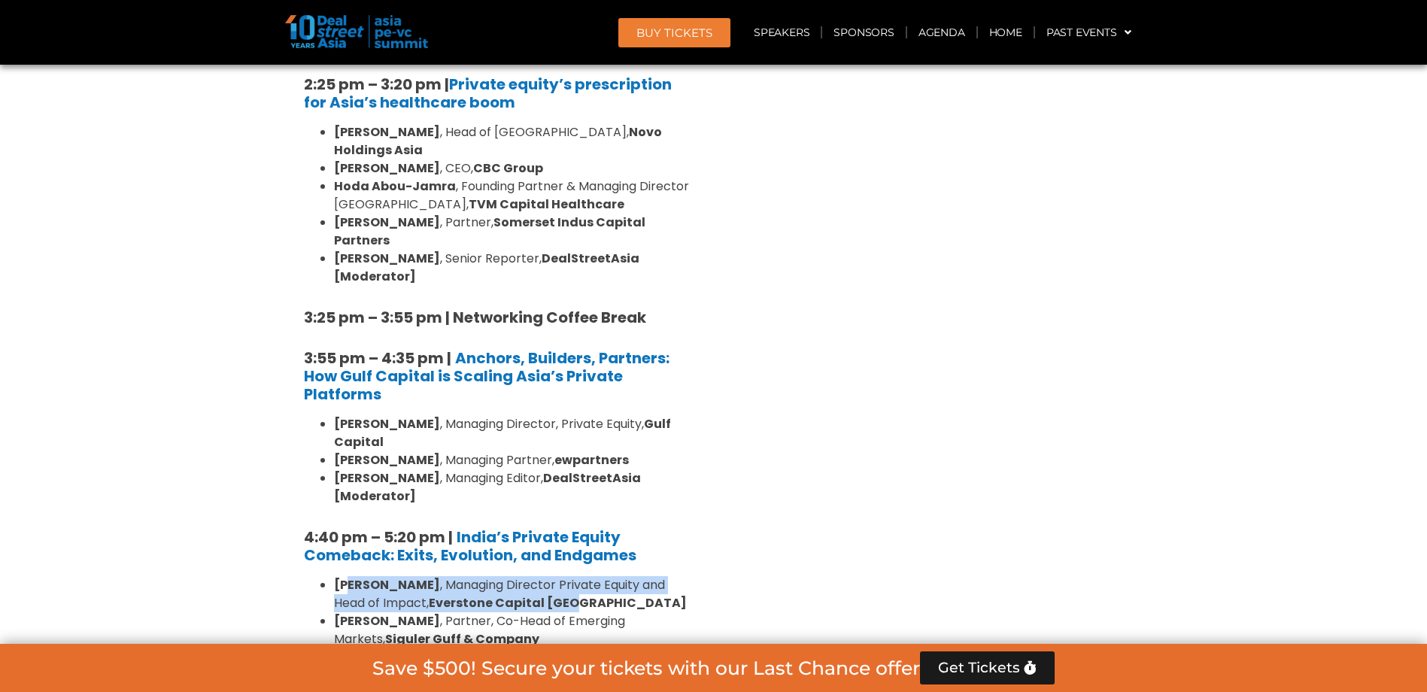
drag, startPoint x: 353, startPoint y: 350, endPoint x: 538, endPoint y: 368, distance: 185.9
click at [538, 576] on li "[PERSON_NAME] , Managing Director Private Equity and Head of Impact, Everstone …" at bounding box center [514, 594] width 361 height 36
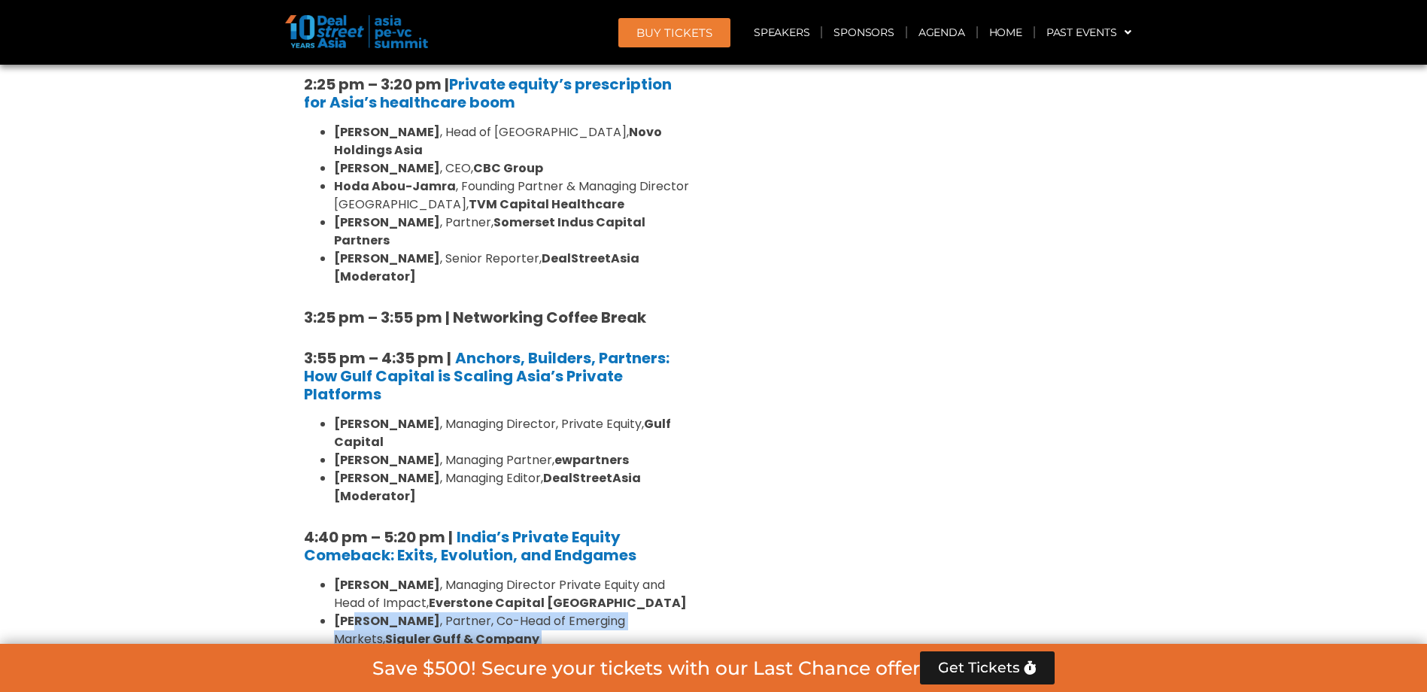
drag, startPoint x: 358, startPoint y: 379, endPoint x: 424, endPoint y: 421, distance: 78.4
click at [424, 576] on ul "[PERSON_NAME] , Managing Director Private Equity and Head of Impact, Everstone …" at bounding box center [499, 684] width 391 height 217
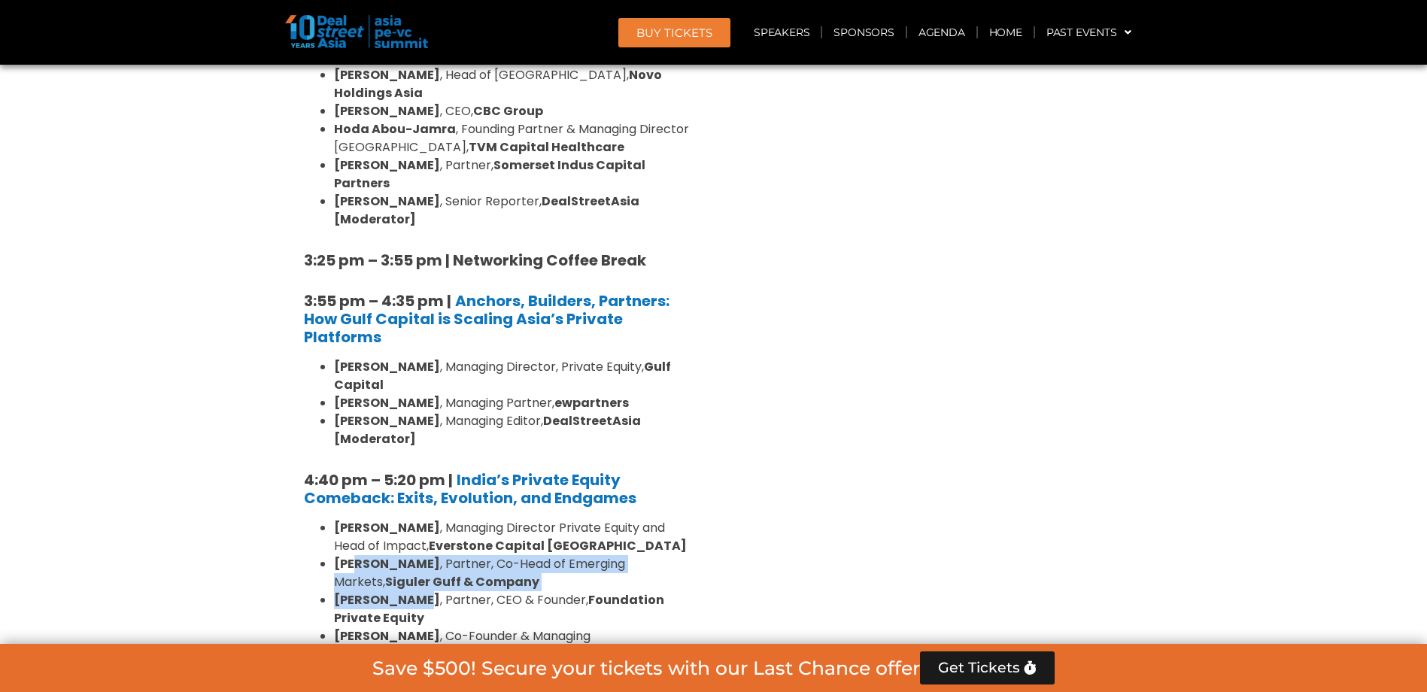
scroll to position [2482, 0]
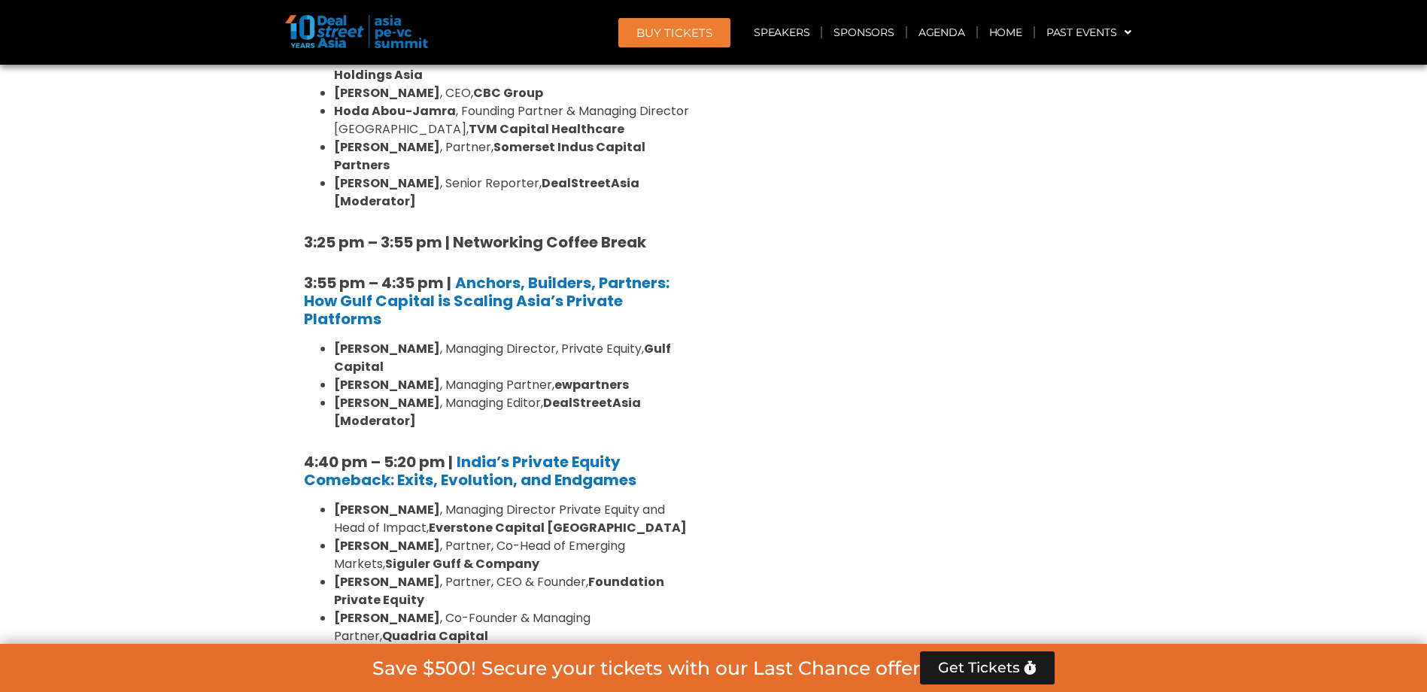
click at [367, 573] on strong "Foundation Private Equity" at bounding box center [499, 590] width 330 height 35
drag, startPoint x: 353, startPoint y: 368, endPoint x: 444, endPoint y: 426, distance: 108.3
click at [444, 501] on ul "[PERSON_NAME] , Managing Director Private Equity and Head of Impact, Everstone …" at bounding box center [499, 609] width 391 height 217
drag, startPoint x: 444, startPoint y: 426, endPoint x: 443, endPoint y: 447, distance: 21.1
click at [447, 645] on li "[PERSON_NAME] , Founder & Managing Partner, Synergy Capital" at bounding box center [514, 663] width 361 height 36
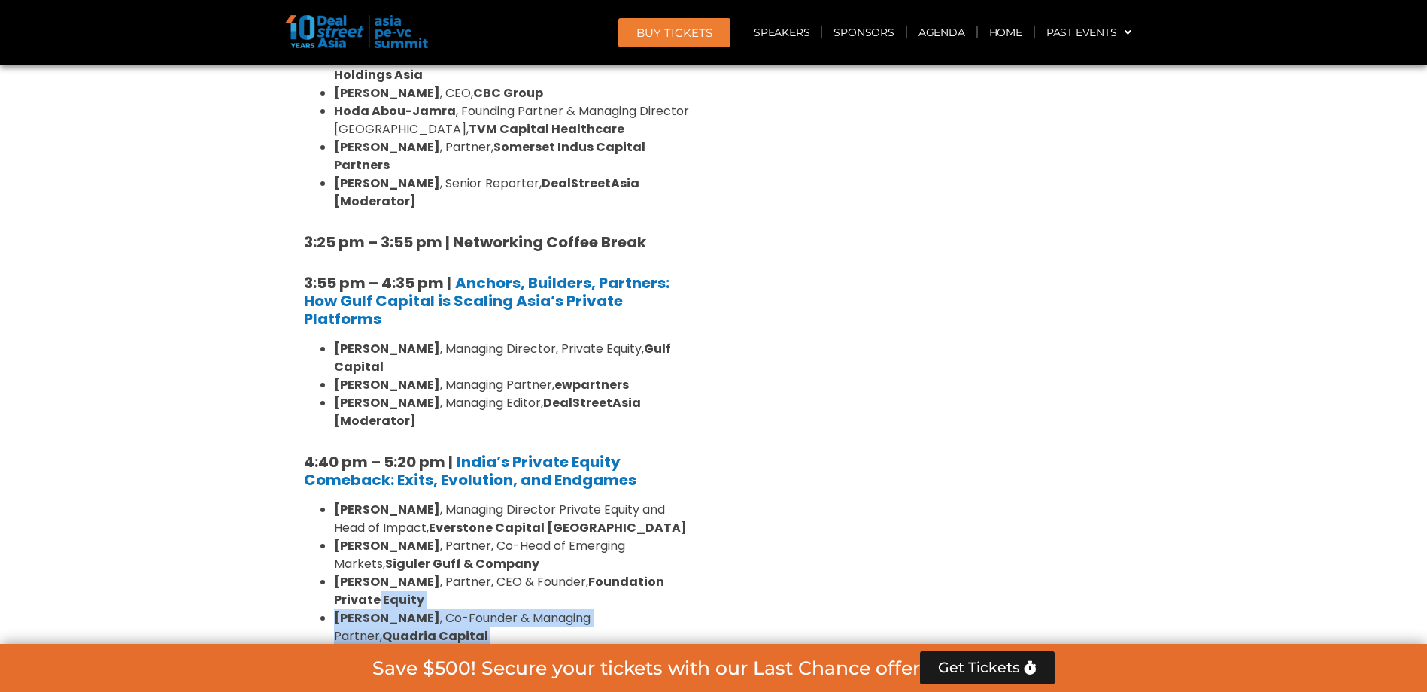
drag, startPoint x: 394, startPoint y: 445, endPoint x: 378, endPoint y: 366, distance: 80.5
click at [378, 501] on ul "[PERSON_NAME] , Managing Director Private Equity and Head of Impact, Everstone …" at bounding box center [499, 609] width 391 height 217
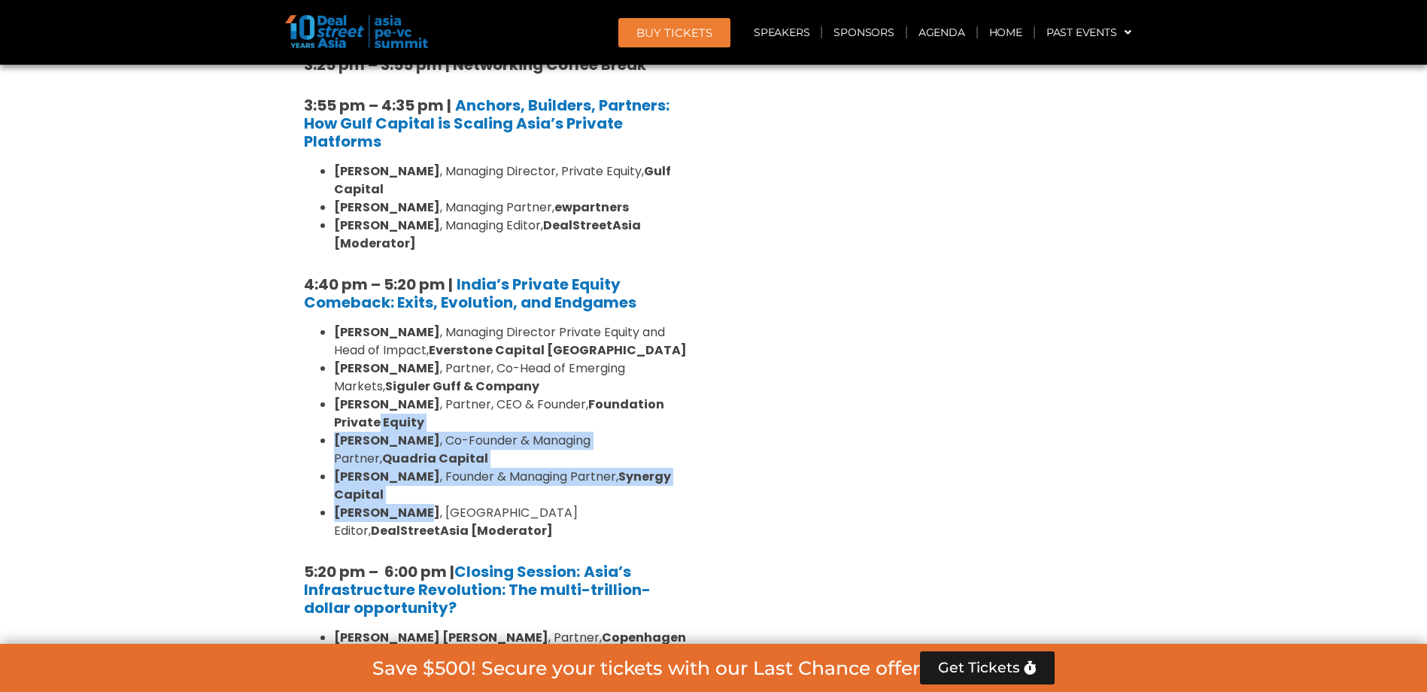
scroll to position [2707, 0]
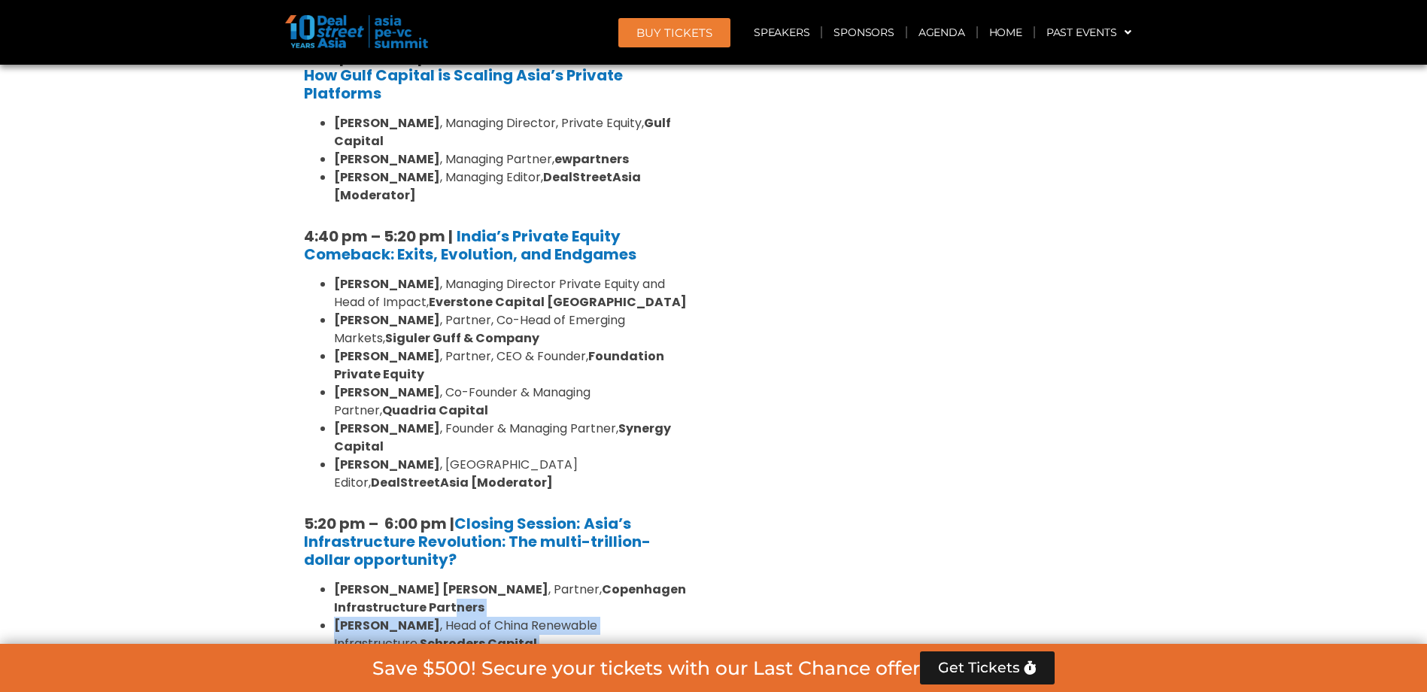
drag, startPoint x: 362, startPoint y: 368, endPoint x: 482, endPoint y: 435, distance: 138.1
click at [482, 581] on ul "[PERSON_NAME] [PERSON_NAME] , Partner, Copenhagen Infrastructure Partners [PERS…" at bounding box center [499, 653] width 391 height 144
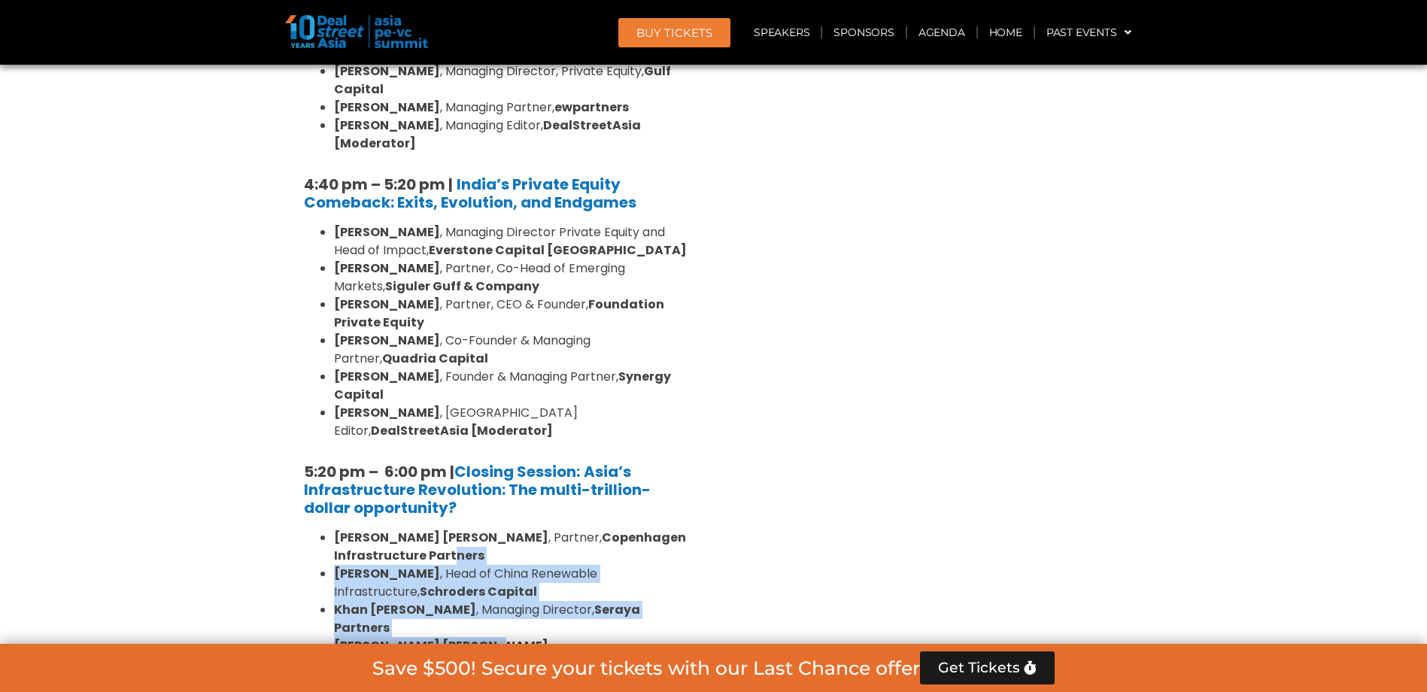
scroll to position [2858, 0]
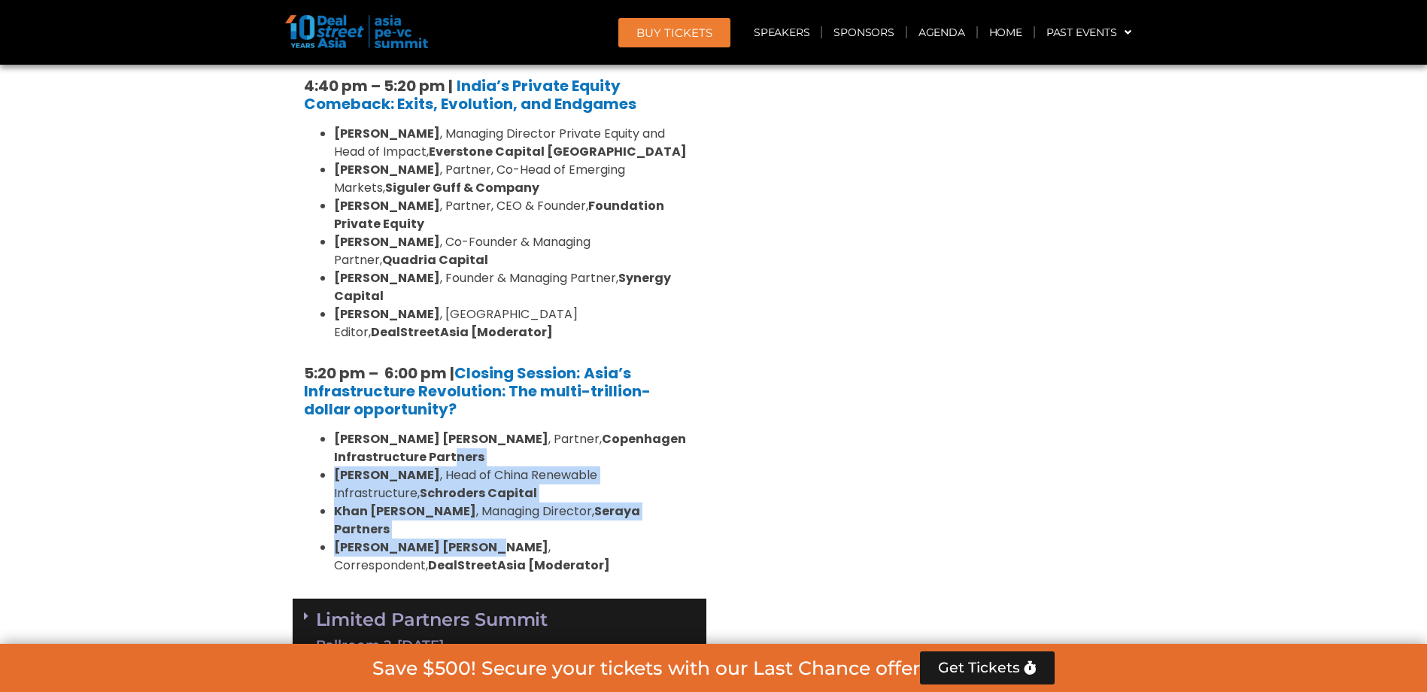
click at [410, 636] on div "Ballroom 2, [DATE]" at bounding box center [432, 645] width 232 height 19
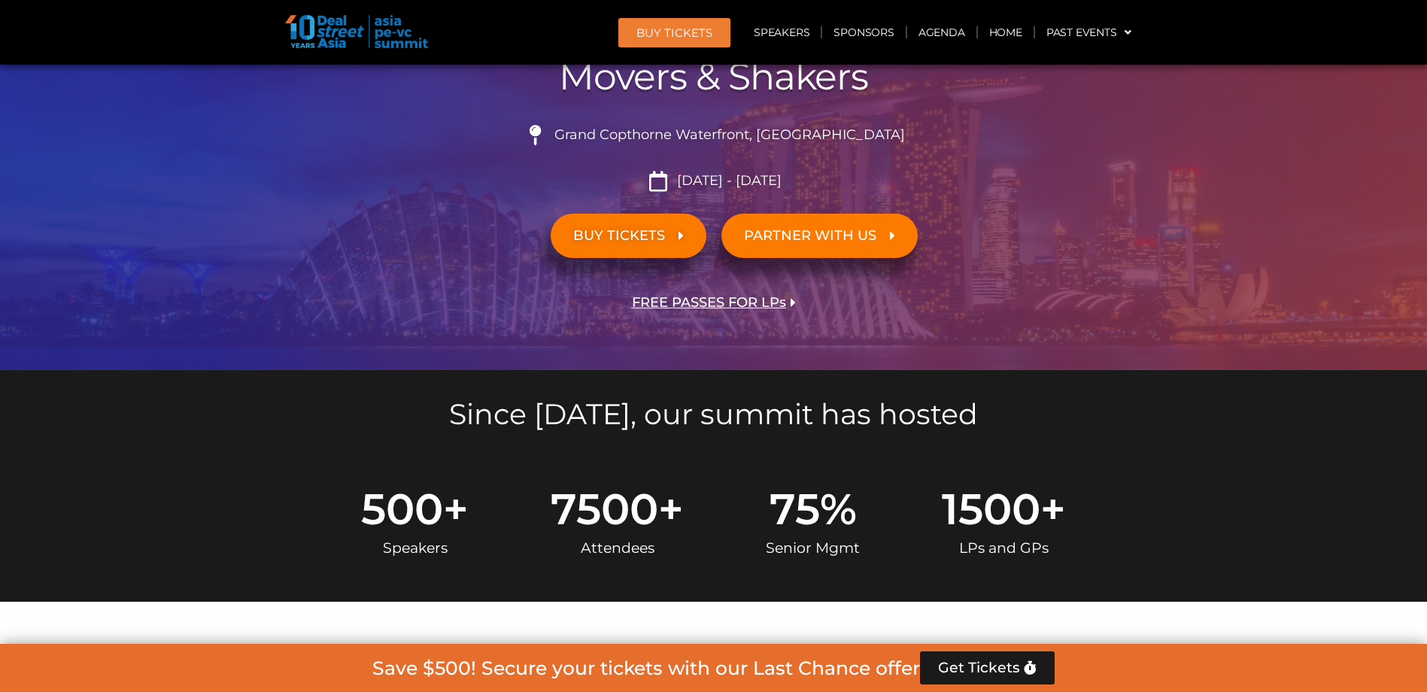
scroll to position [0, 0]
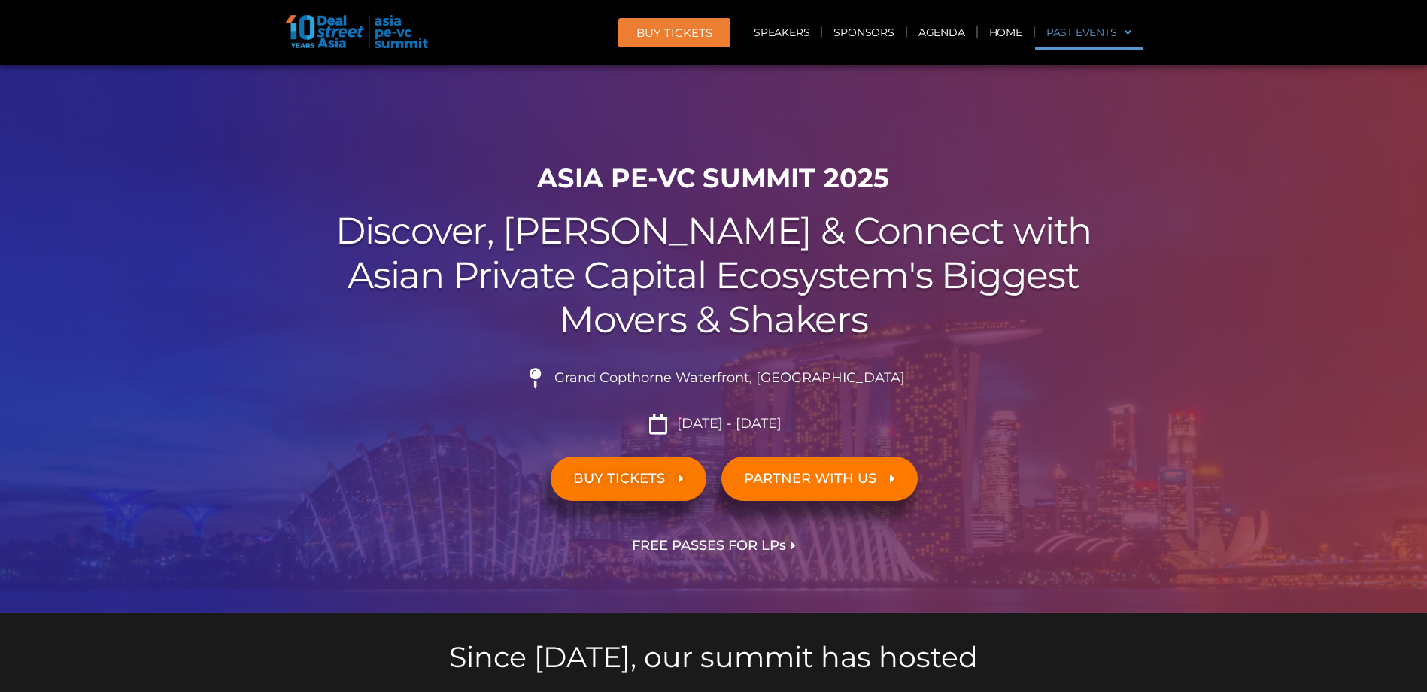
click at [1099, 32] on link "Past Events" at bounding box center [1089, 32] width 108 height 35
click at [1014, 38] on link "Home" at bounding box center [1006, 32] width 56 height 35
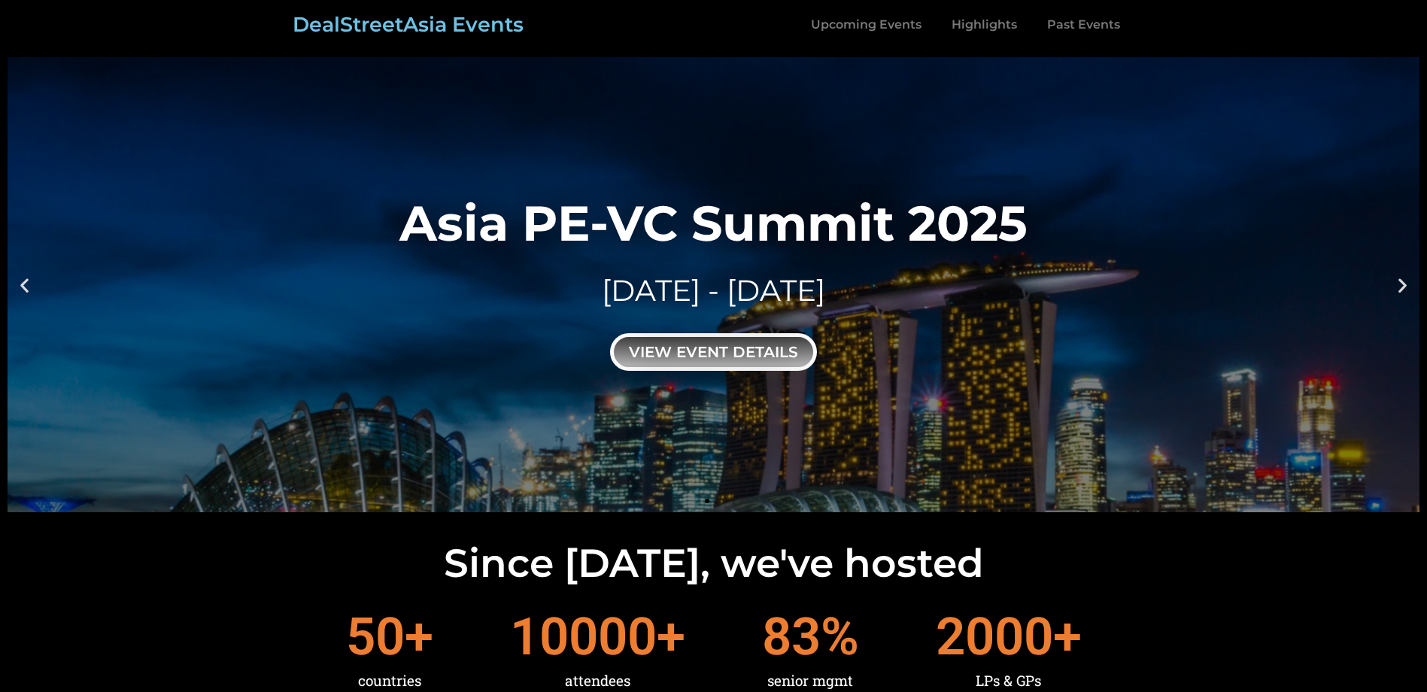
click at [751, 362] on div "view event details" at bounding box center [713, 352] width 207 height 38
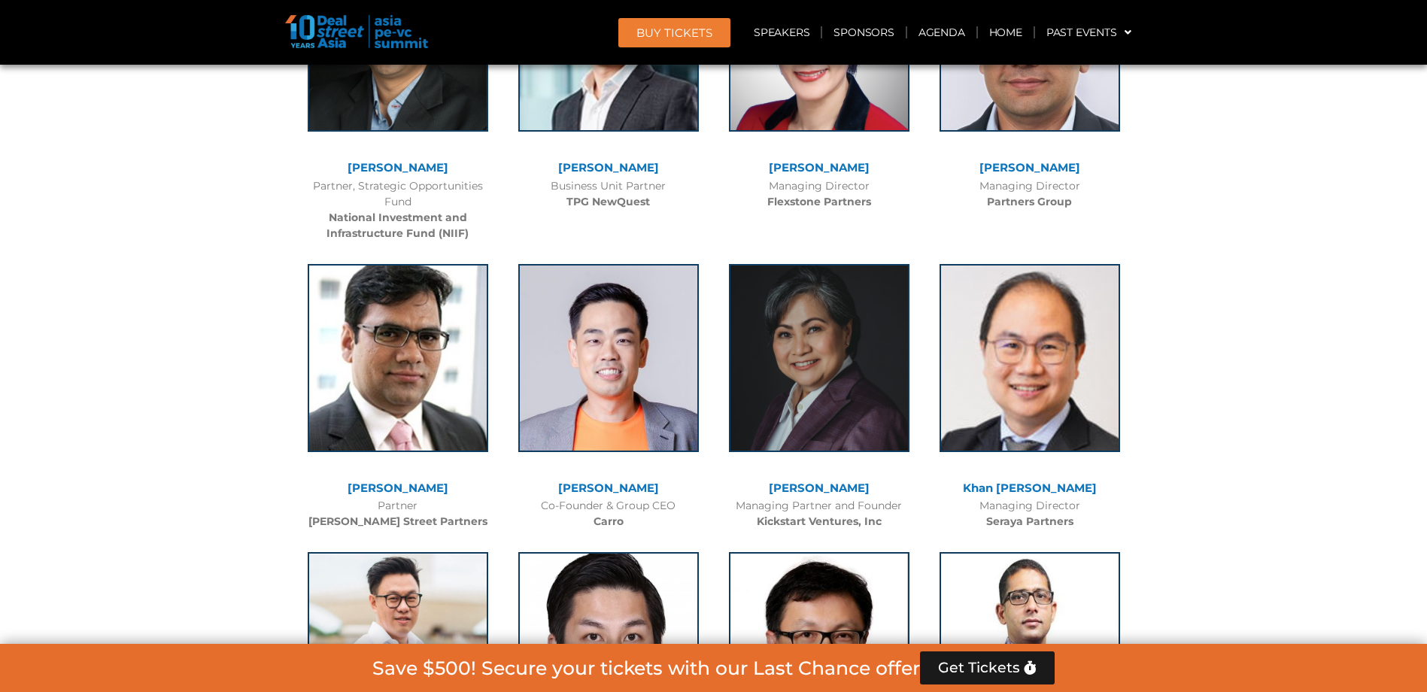
scroll to position [2858, 0]
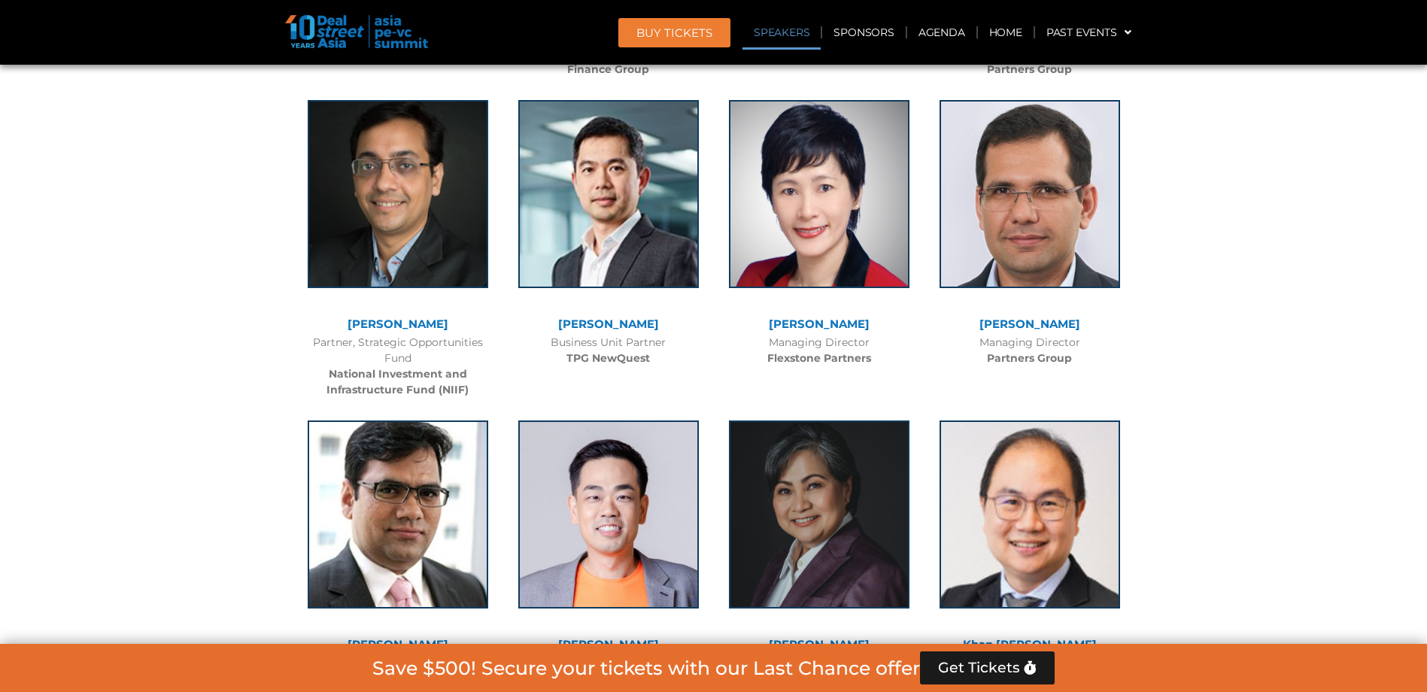
click at [773, 28] on link "Speakers" at bounding box center [781, 32] width 78 height 35
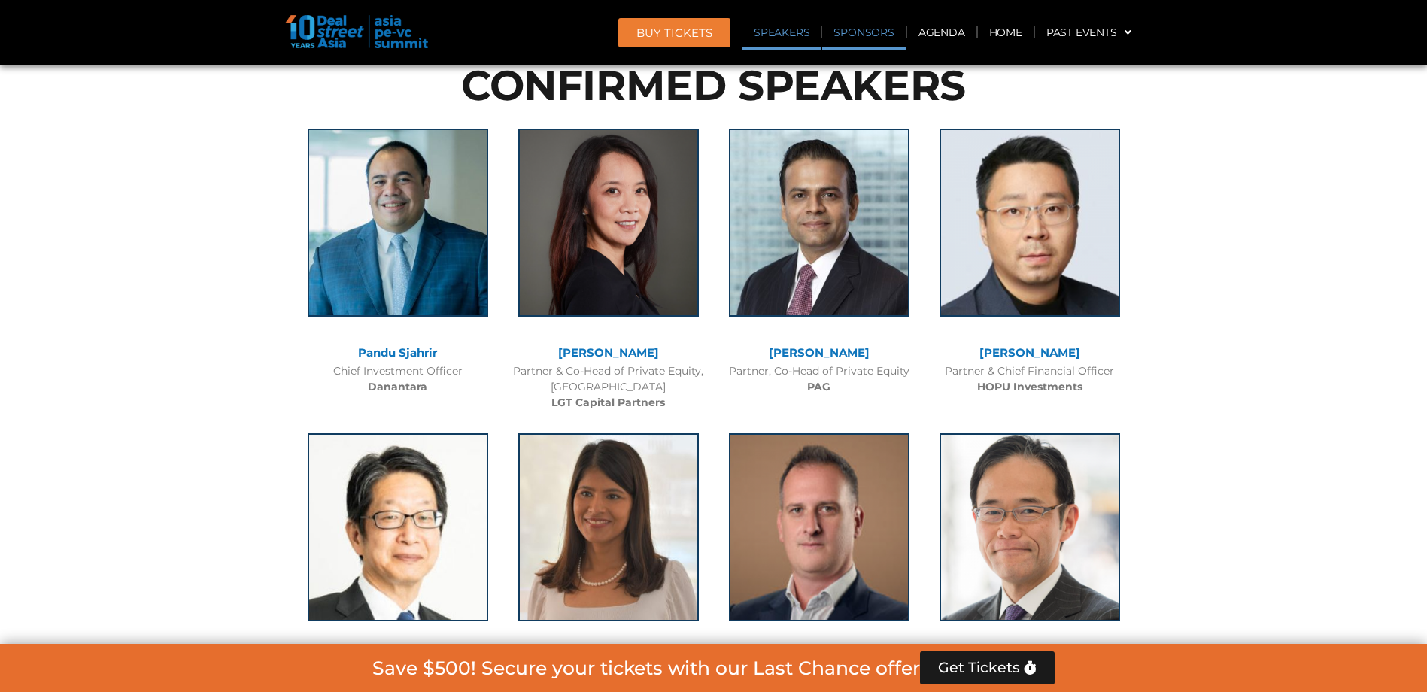
click at [841, 32] on link "Sponsors" at bounding box center [863, 32] width 83 height 35
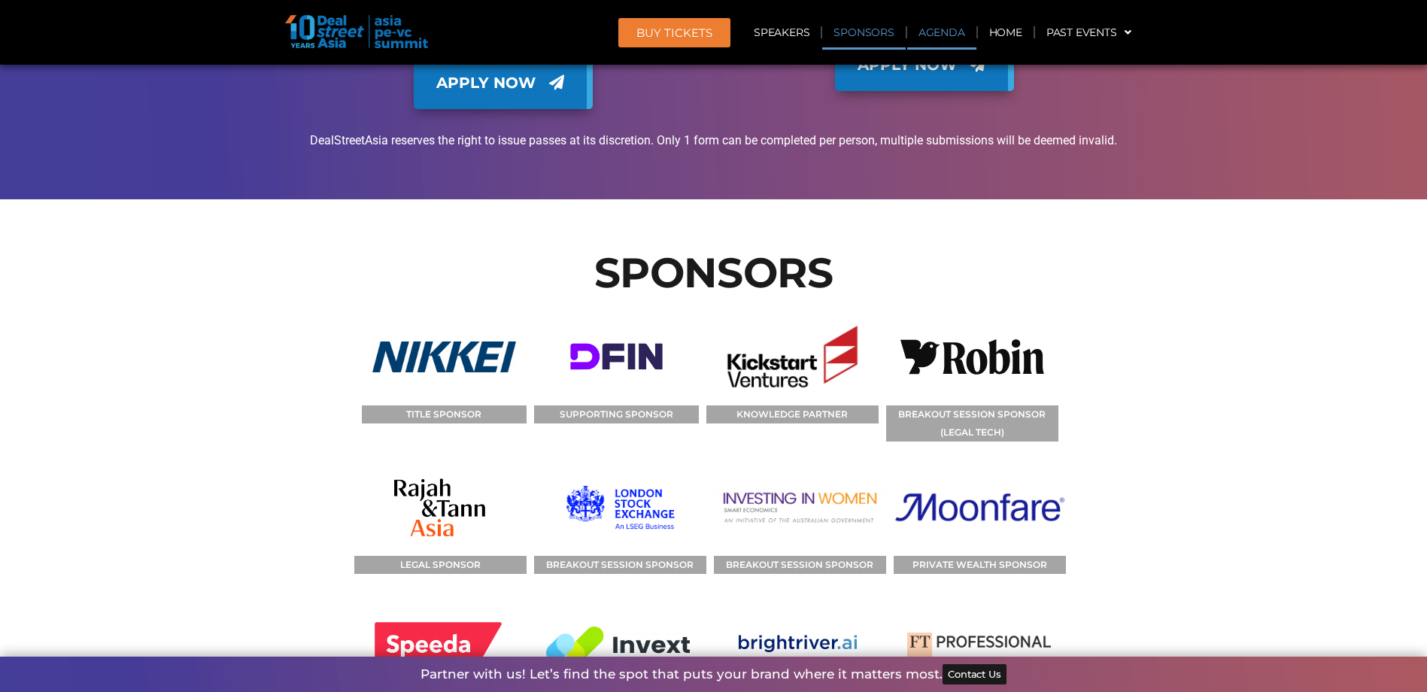
click at [920, 34] on link "Agenda" at bounding box center [941, 32] width 69 height 35
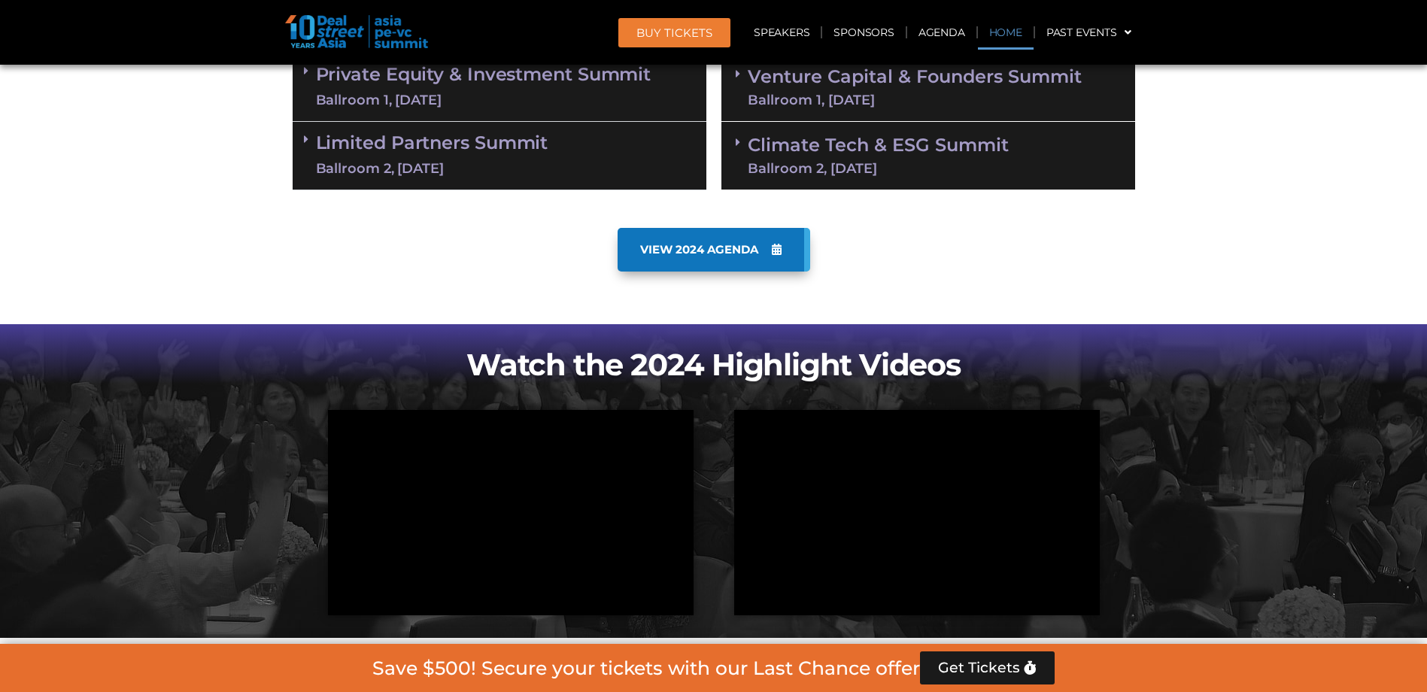
scroll to position [787, 0]
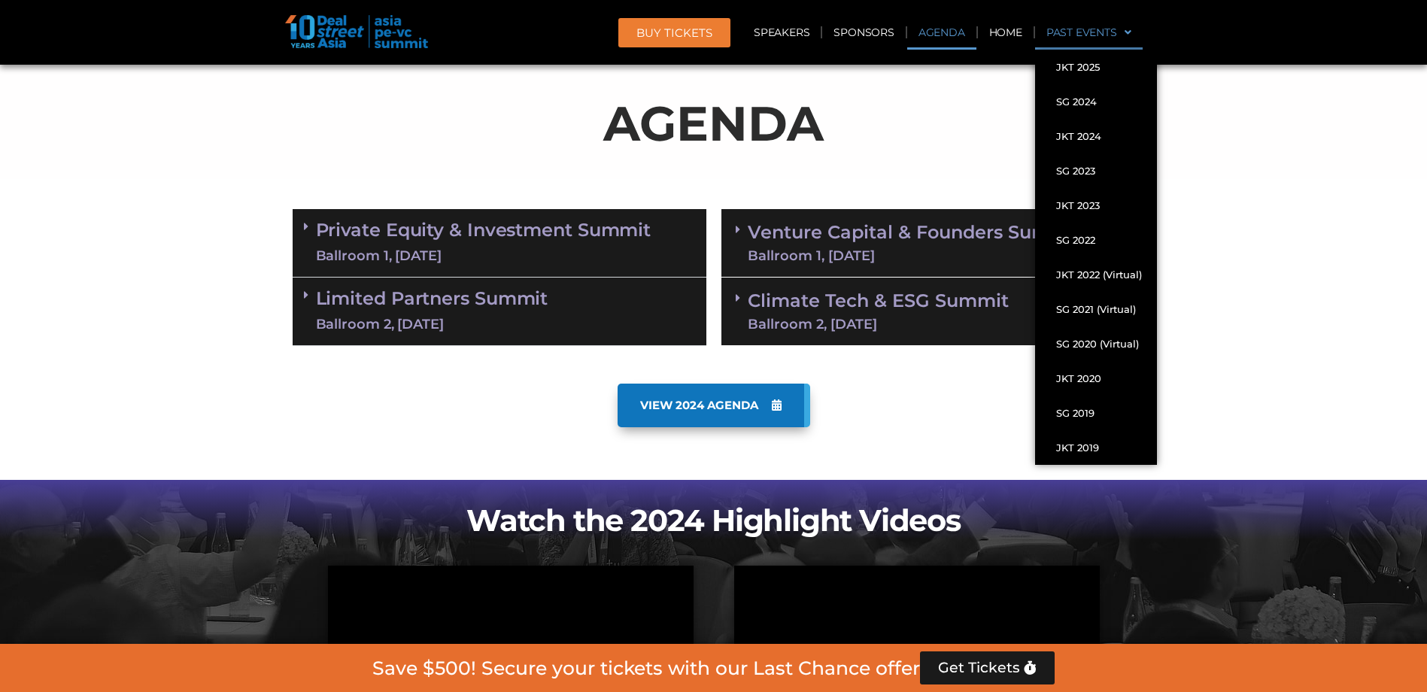
click at [1070, 33] on link "Past Events" at bounding box center [1089, 32] width 108 height 35
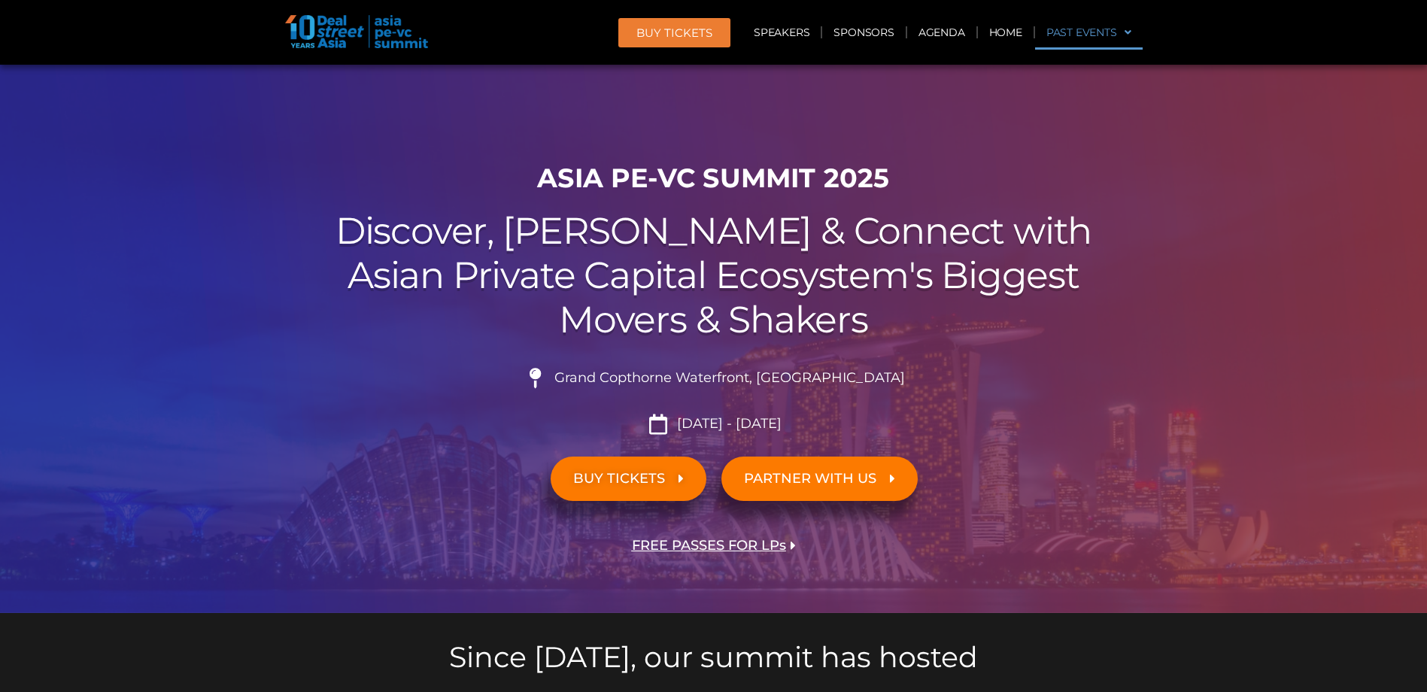
click at [1070, 33] on link "Past Events" at bounding box center [1089, 32] width 108 height 35
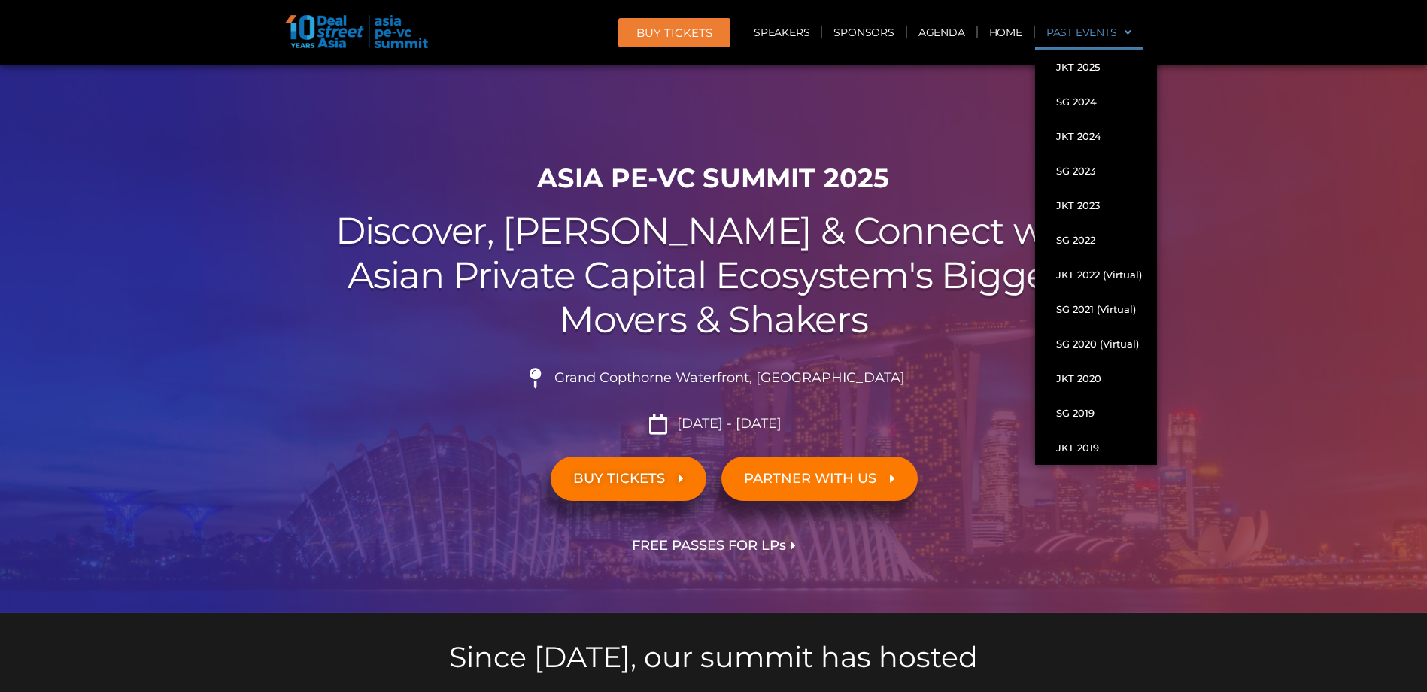
click at [227, 94] on div at bounding box center [713, 339] width 1427 height 548
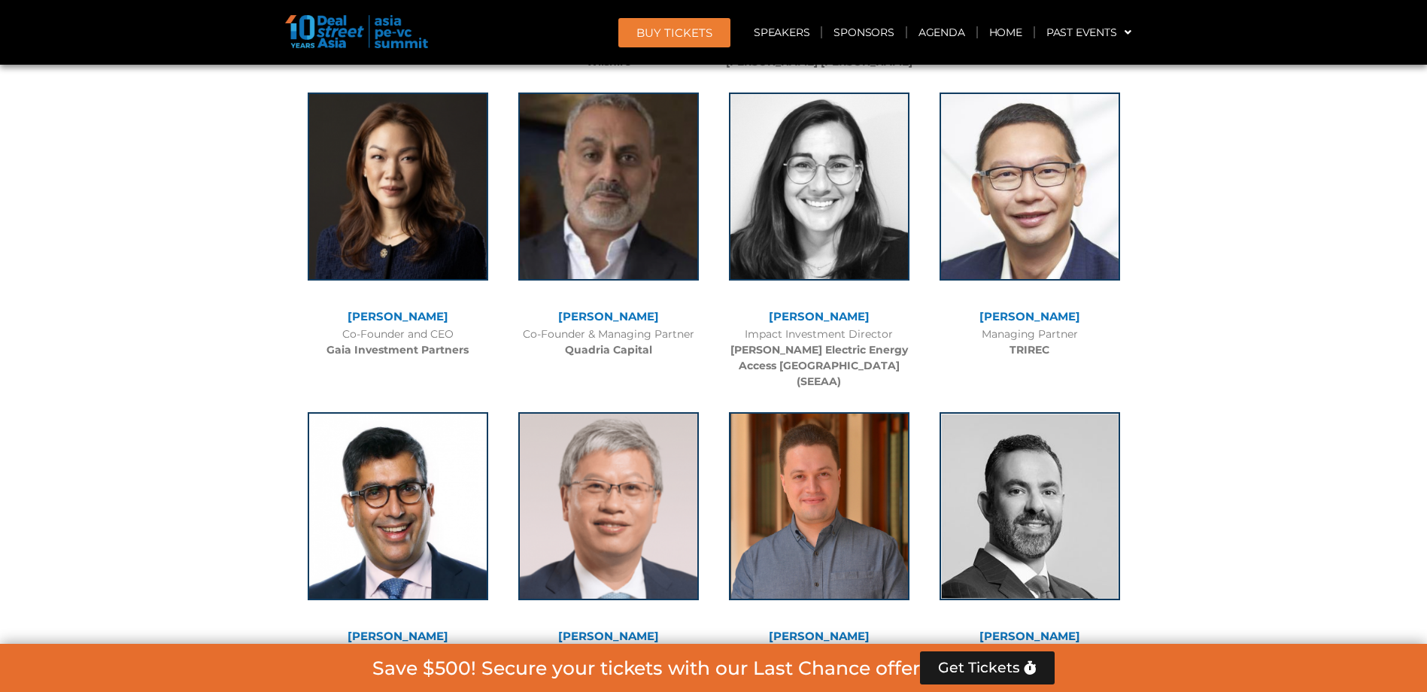
scroll to position [3559, 0]
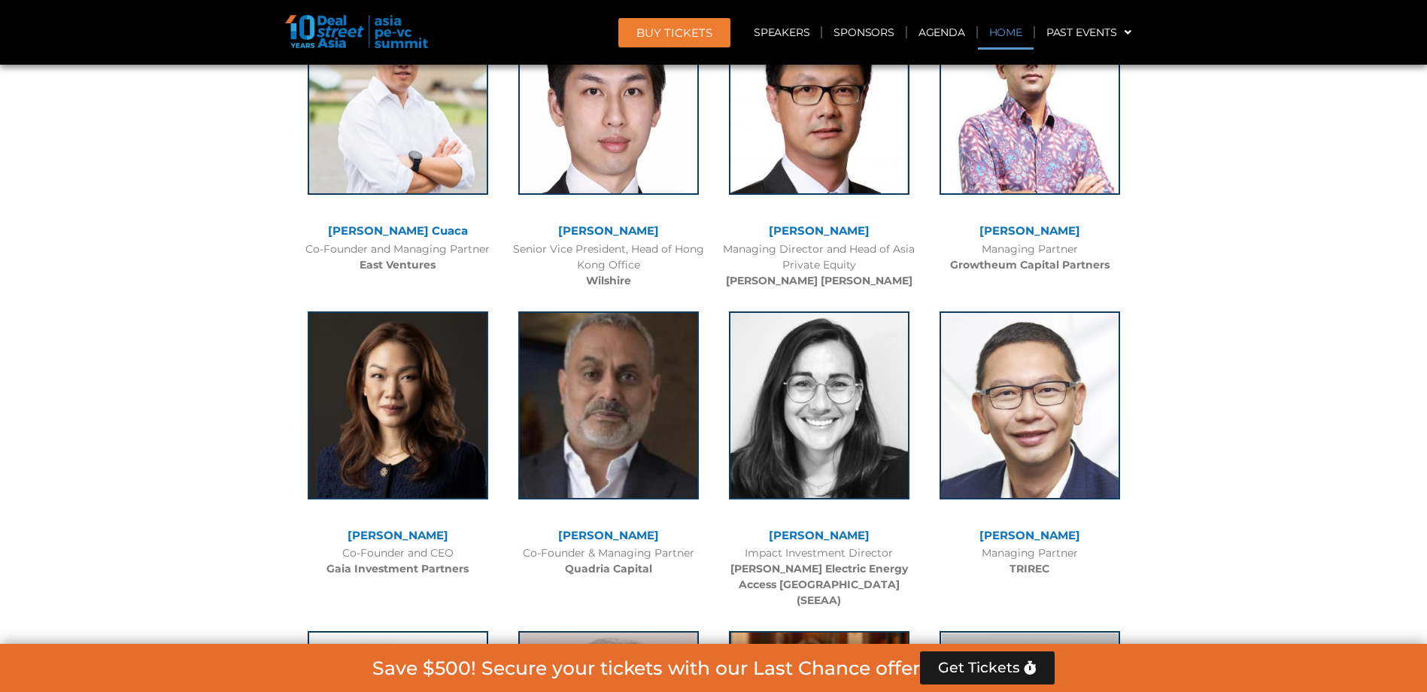
click at [1002, 32] on link "Home" at bounding box center [1006, 32] width 56 height 35
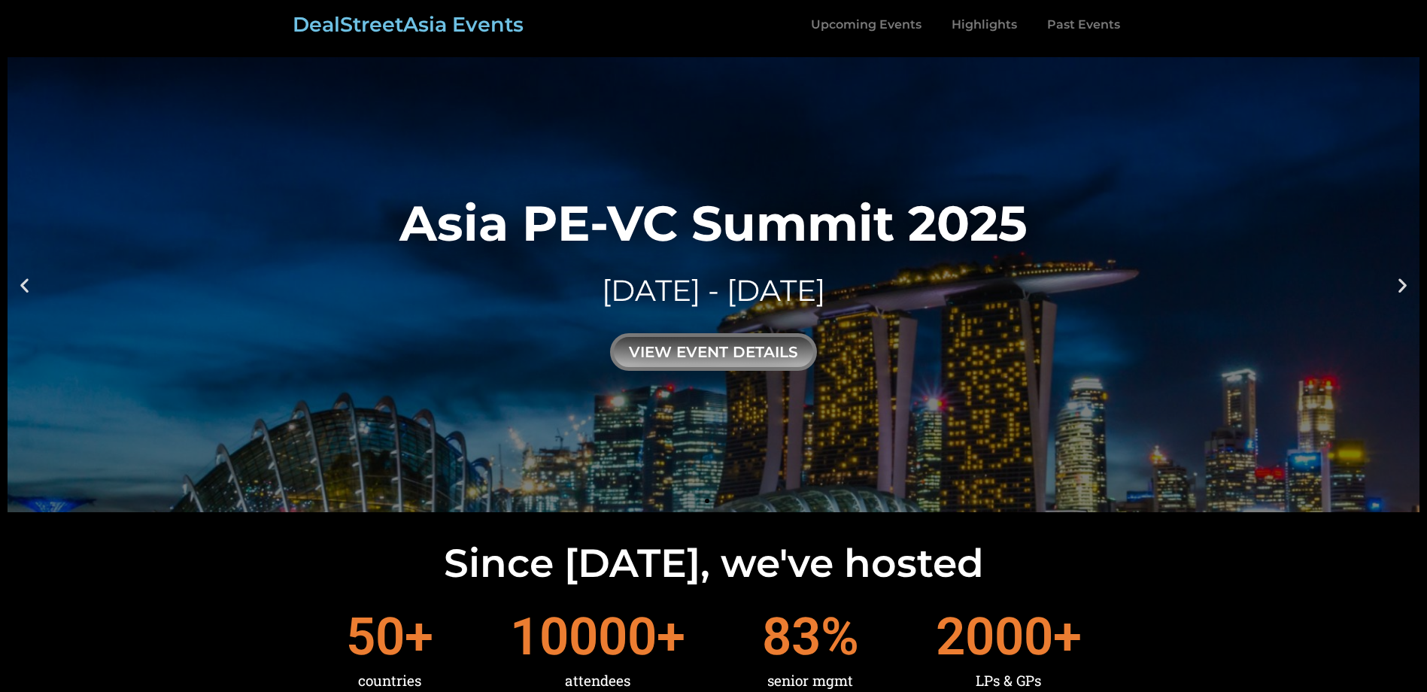
drag, startPoint x: 530, startPoint y: 25, endPoint x: 335, endPoint y: 29, distance: 195.6
click at [335, 29] on div "DealStreetAsia Events Upcoming Events Highlights Past Events Menu Upcoming Even…" at bounding box center [713, 25] width 857 height 50
drag, startPoint x: 335, startPoint y: 29, endPoint x: 450, endPoint y: 42, distance: 115.9
click at [450, 42] on section "DealStreetAsia Events Upcoming Events Highlights Past Events Menu Upcoming Even…" at bounding box center [713, 25] width 1427 height 50
copy link "DealStreetAsia"
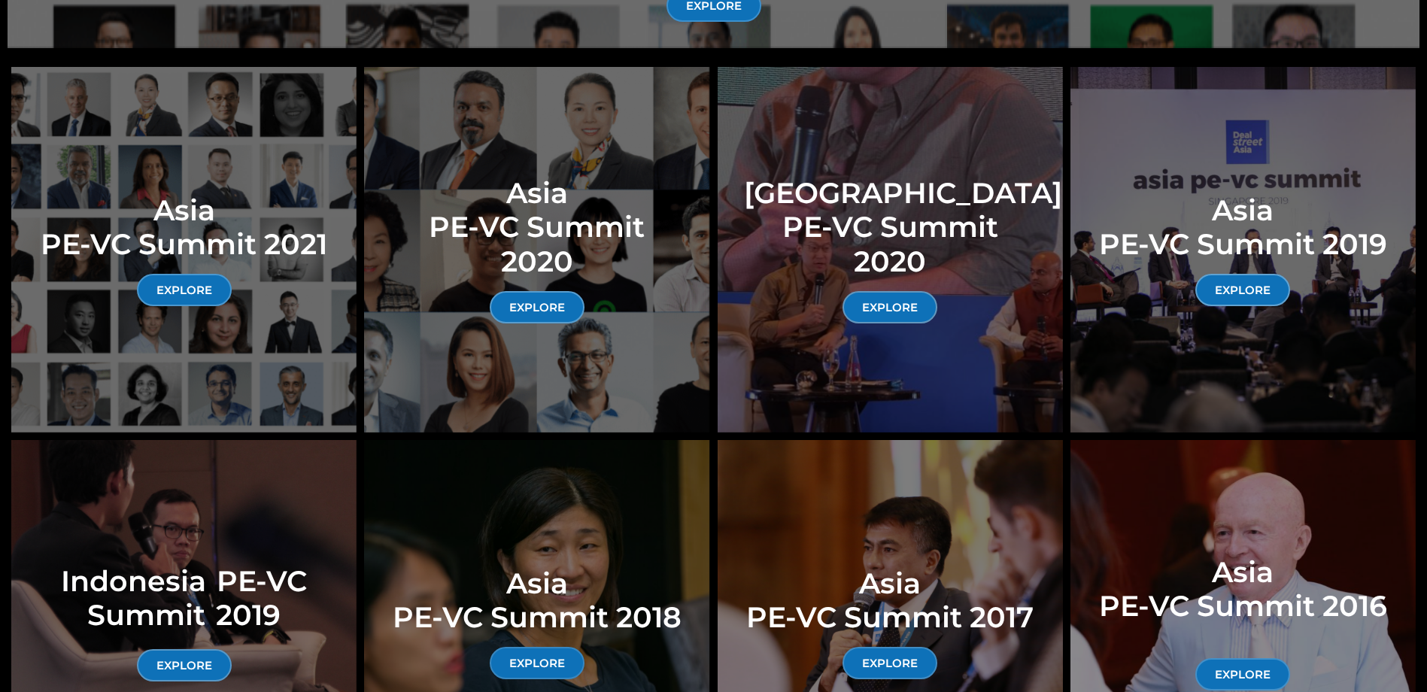
scroll to position [7295, 0]
